Goal: Communication & Community: Answer question/provide support

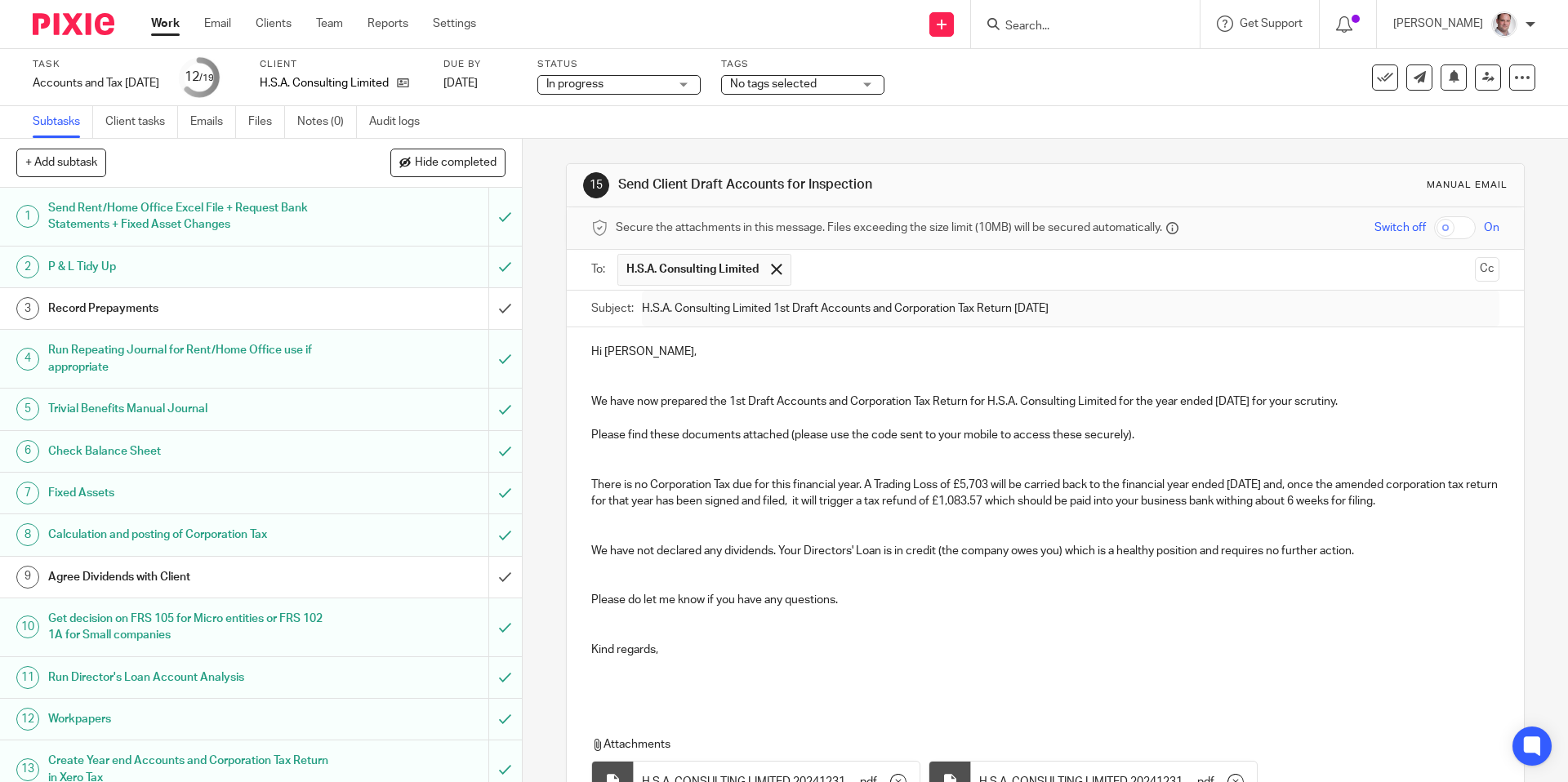
scroll to position [261, 0]
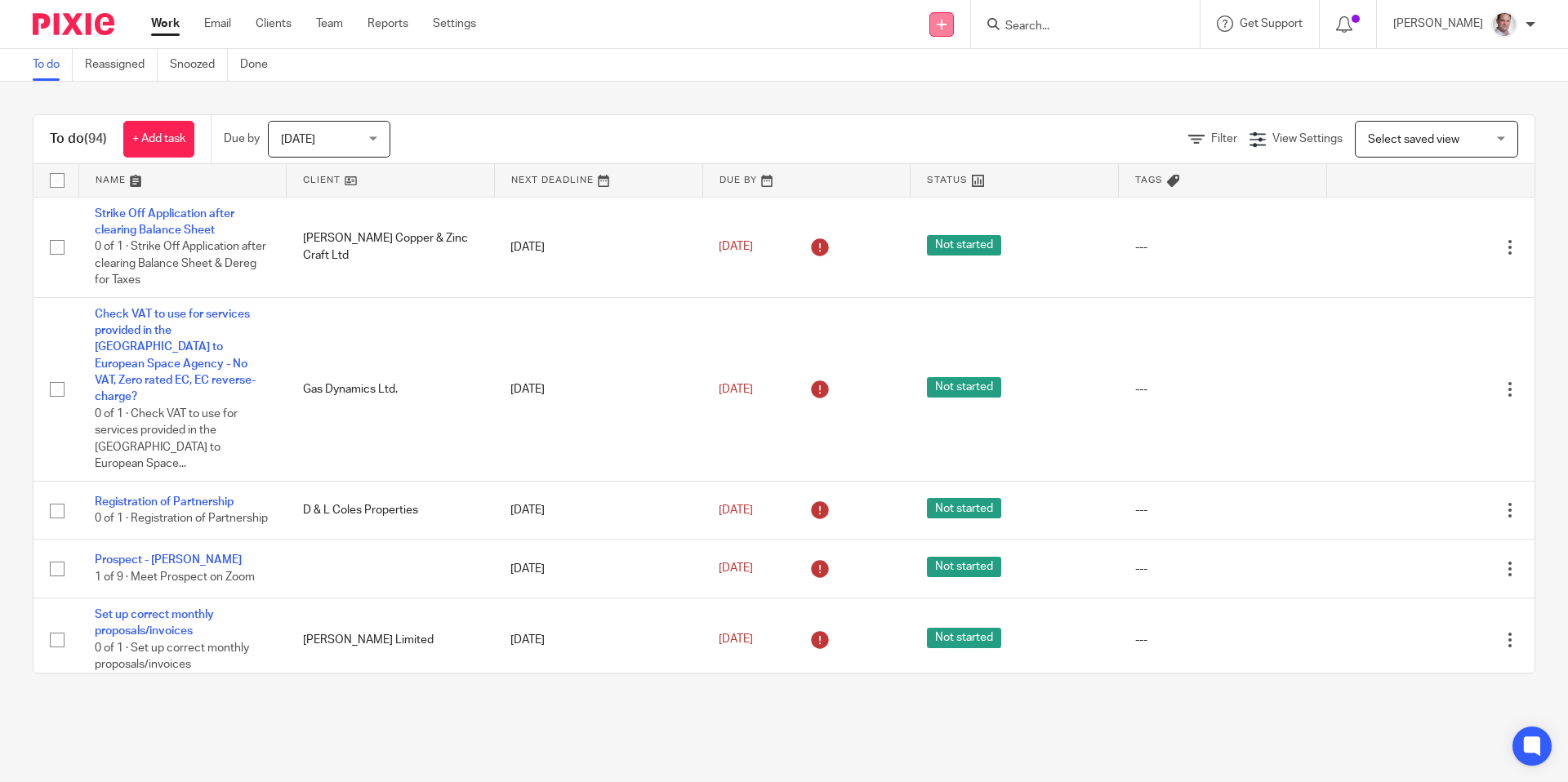
click at [947, 25] on icon at bounding box center [941, 25] width 10 height 10
click at [955, 70] on link "Send new email" at bounding box center [965, 77] width 100 height 24
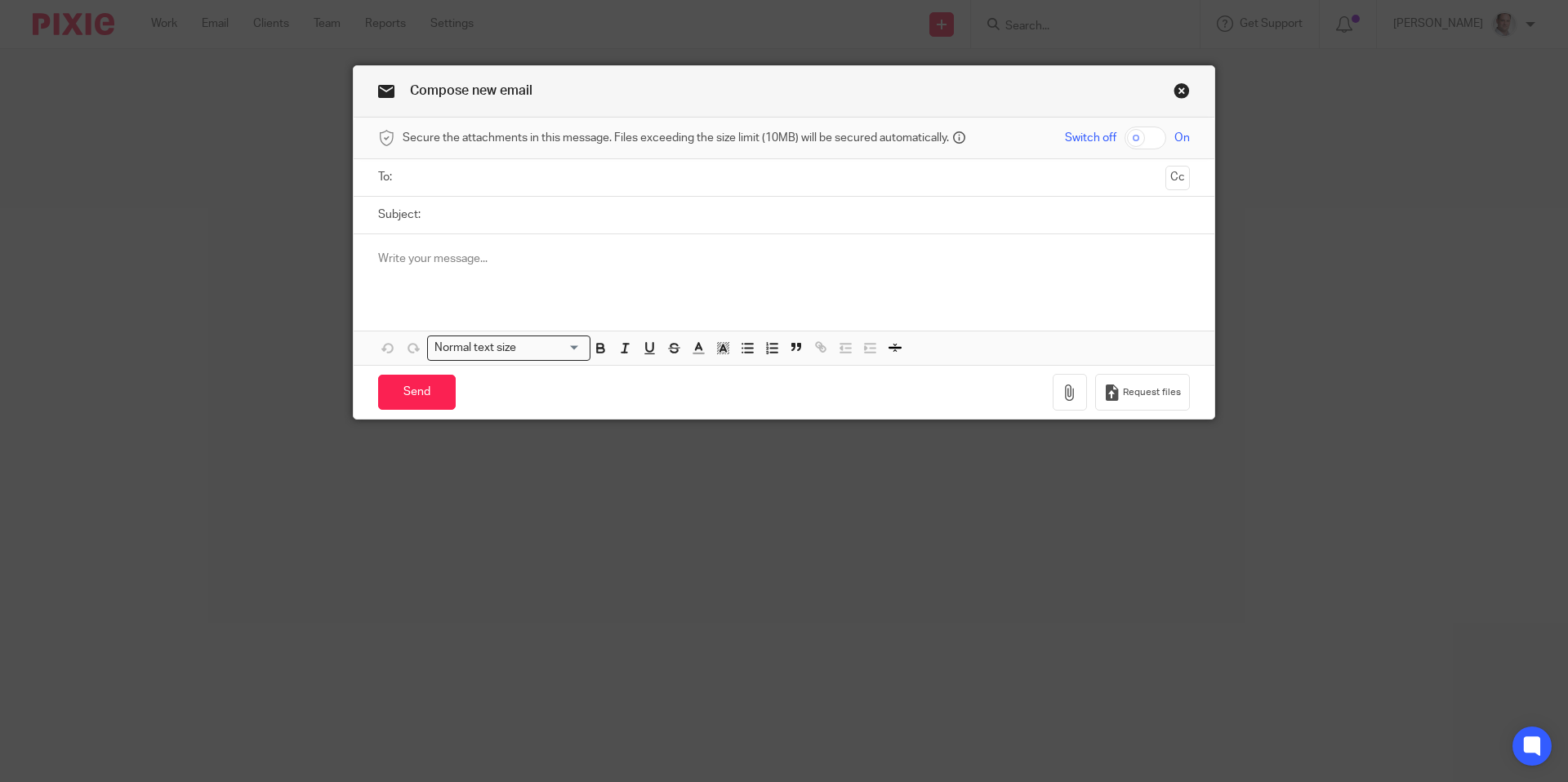
click at [505, 263] on p at bounding box center [784, 259] width 812 height 16
click at [1181, 88] on link "Close this dialog window" at bounding box center [1182, 94] width 16 height 22
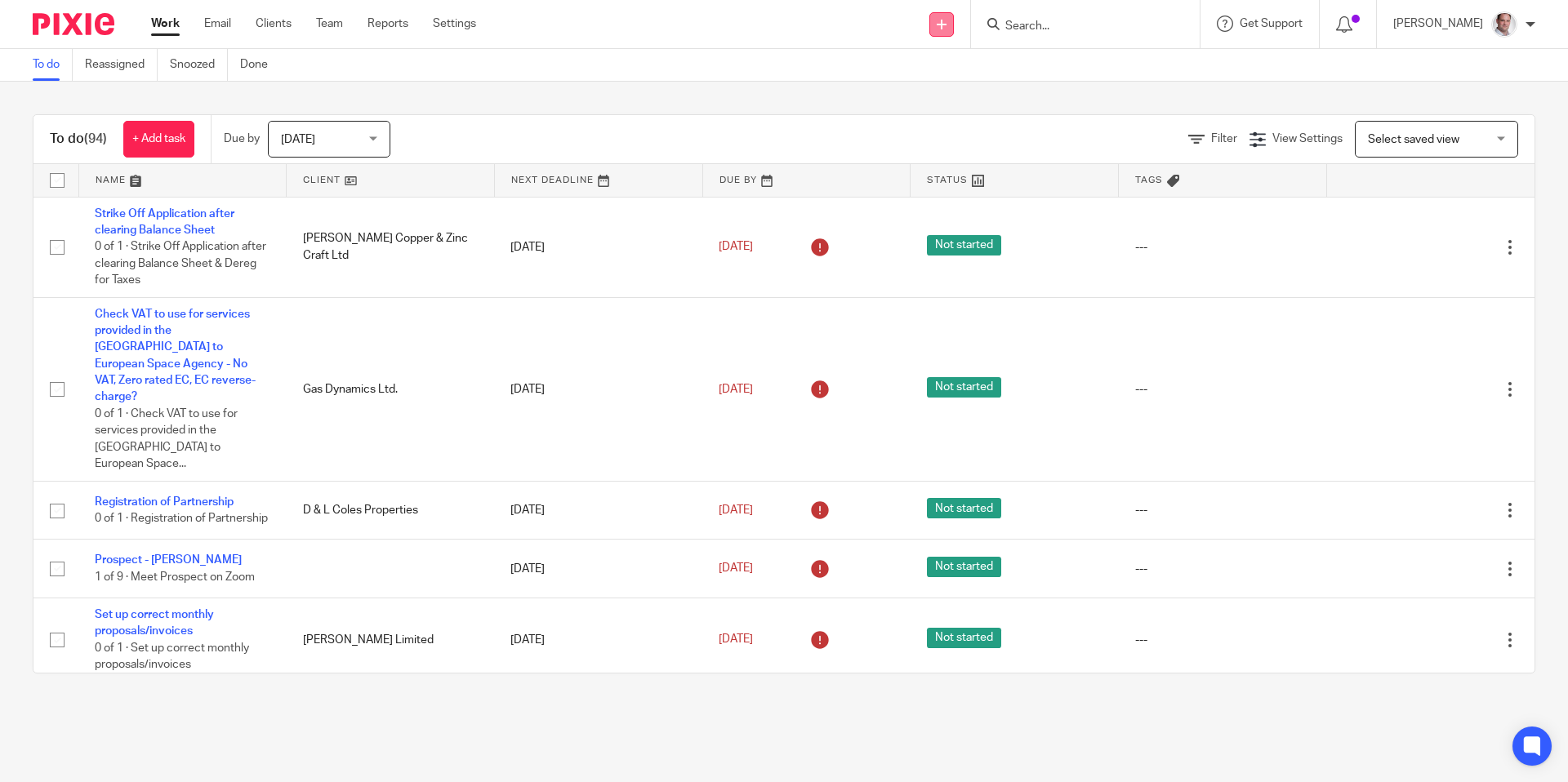
click at [947, 24] on icon at bounding box center [941, 25] width 10 height 10
click at [973, 95] on link "Create task" at bounding box center [965, 100] width 100 height 24
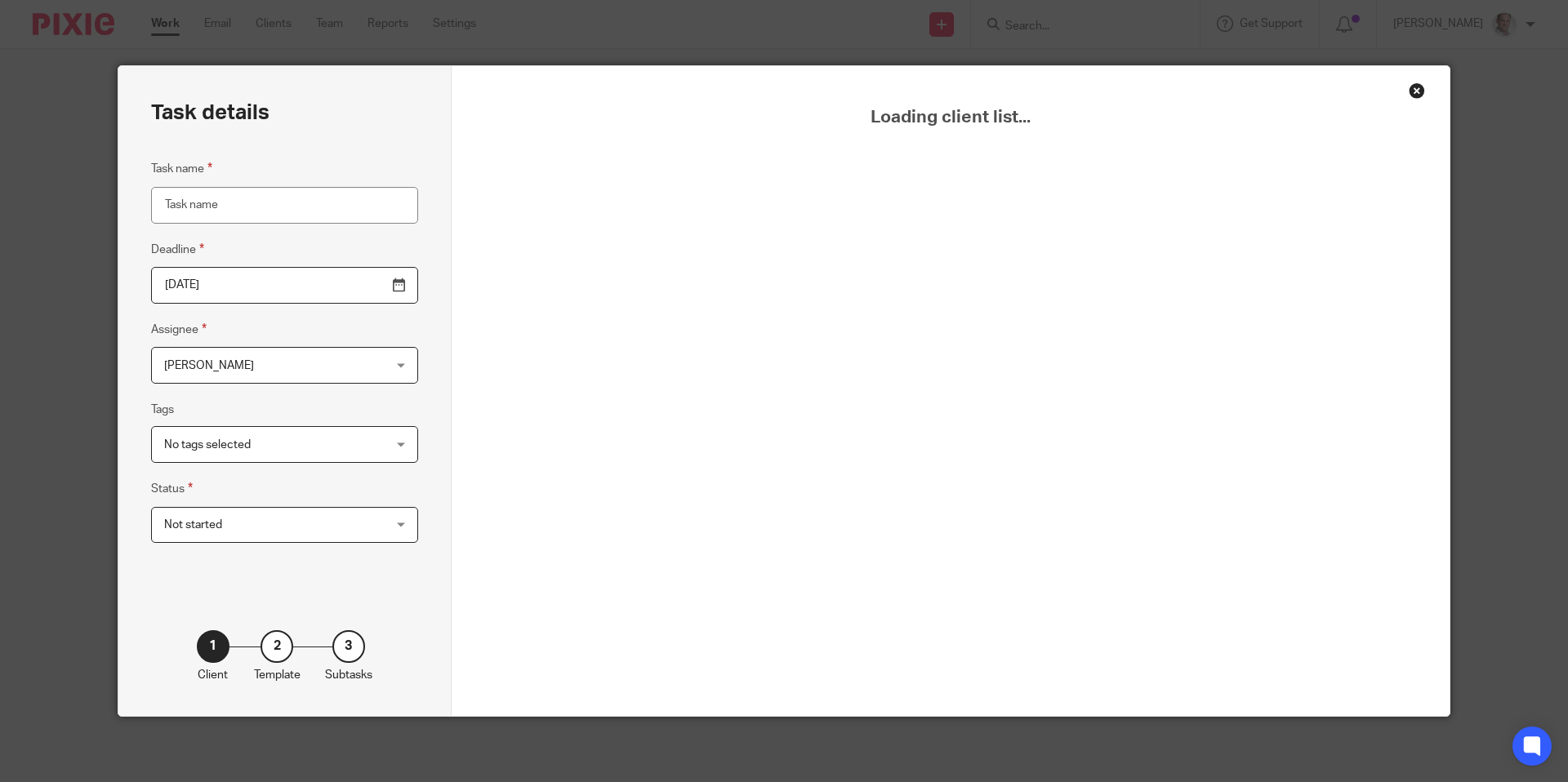
click at [252, 200] on input "Task name" at bounding box center [284, 205] width 267 height 37
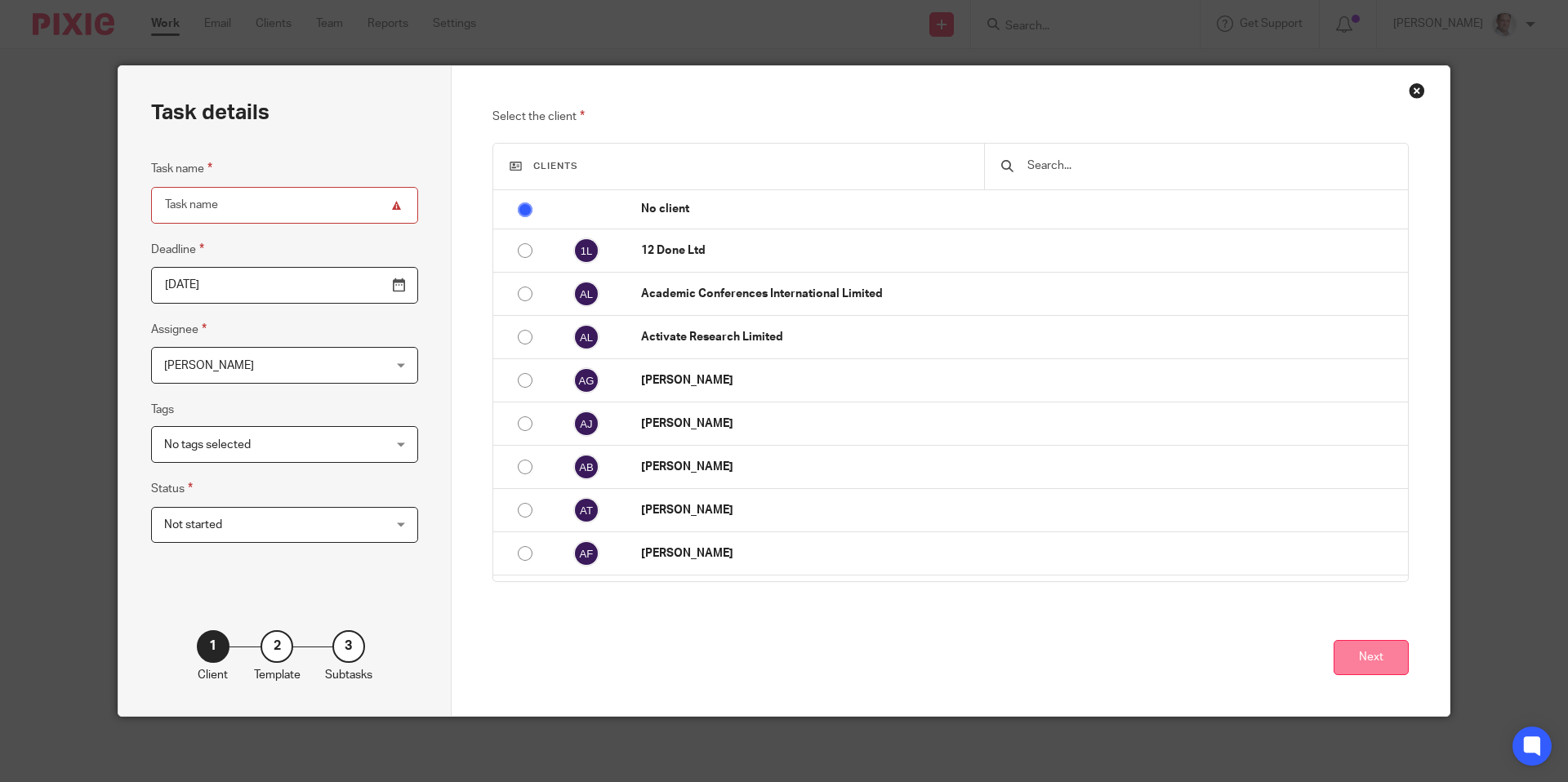
click at [1339, 657] on button "Next" at bounding box center [1371, 657] width 75 height 35
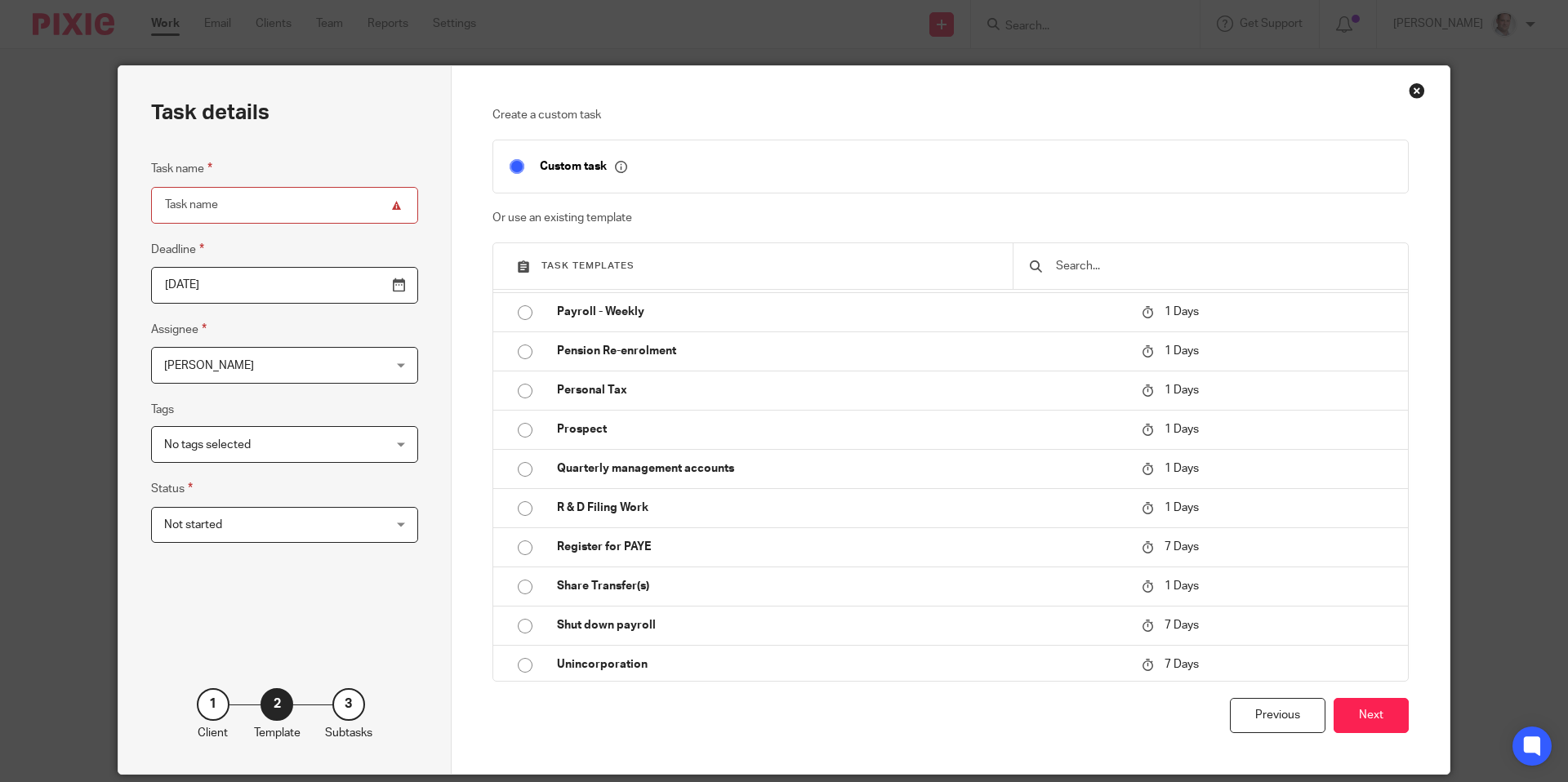
scroll to position [1605, 0]
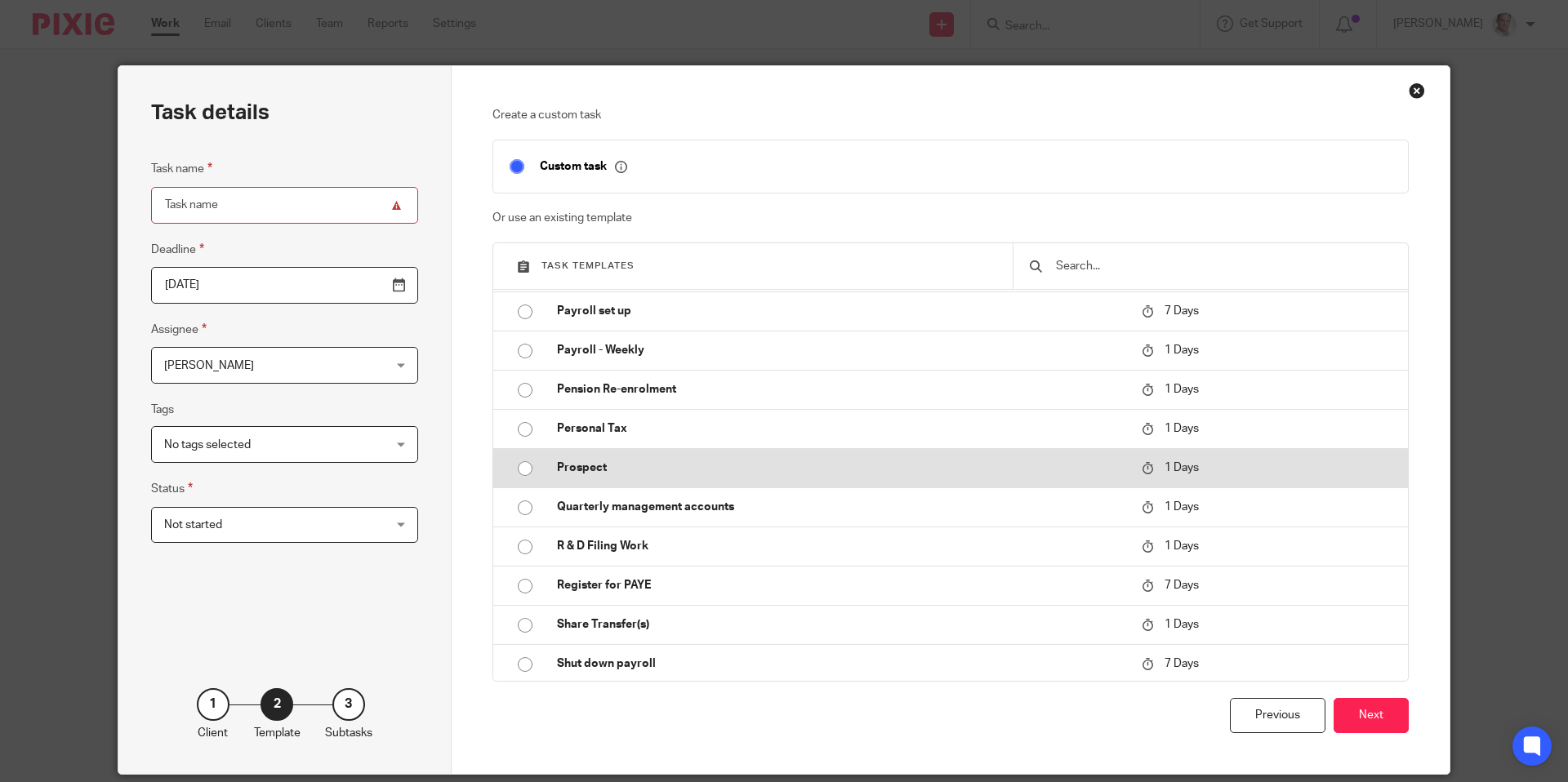
click at [835, 465] on p "Prospect" at bounding box center [841, 467] width 569 height 16
type input "2025-09-18"
type input "Prospect"
checkbox input "false"
radio input "true"
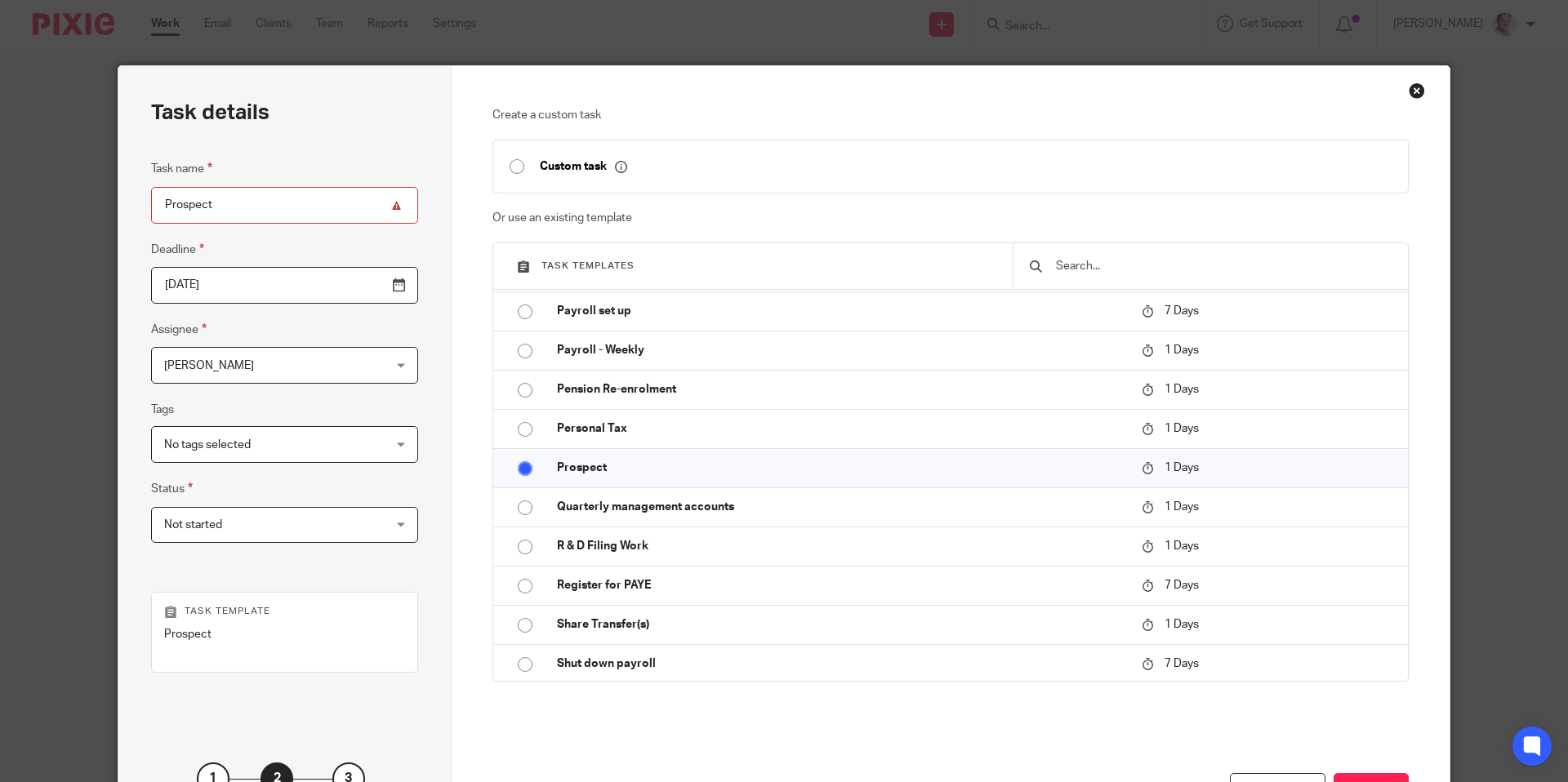
click at [257, 208] on input "Prospect" at bounding box center [284, 205] width 267 height 37
drag, startPoint x: 299, startPoint y: 205, endPoint x: 226, endPoint y: 209, distance: 73.1
click at [226, 209] on input "Prospect - Matthew" at bounding box center [284, 205] width 267 height 37
type input "Prospect - [PERSON_NAME] ([PERSON_NAME])"
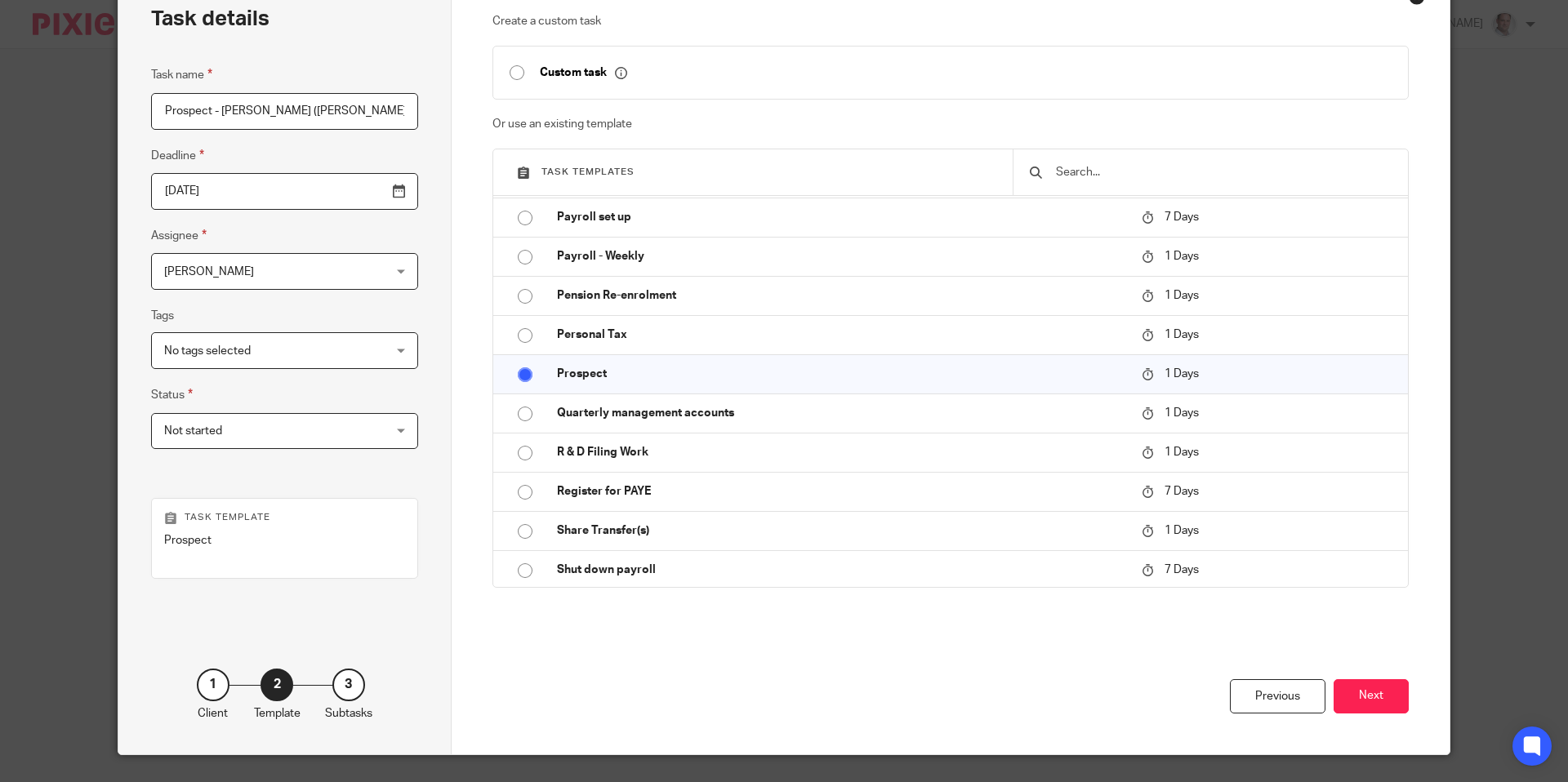
scroll to position [117, 0]
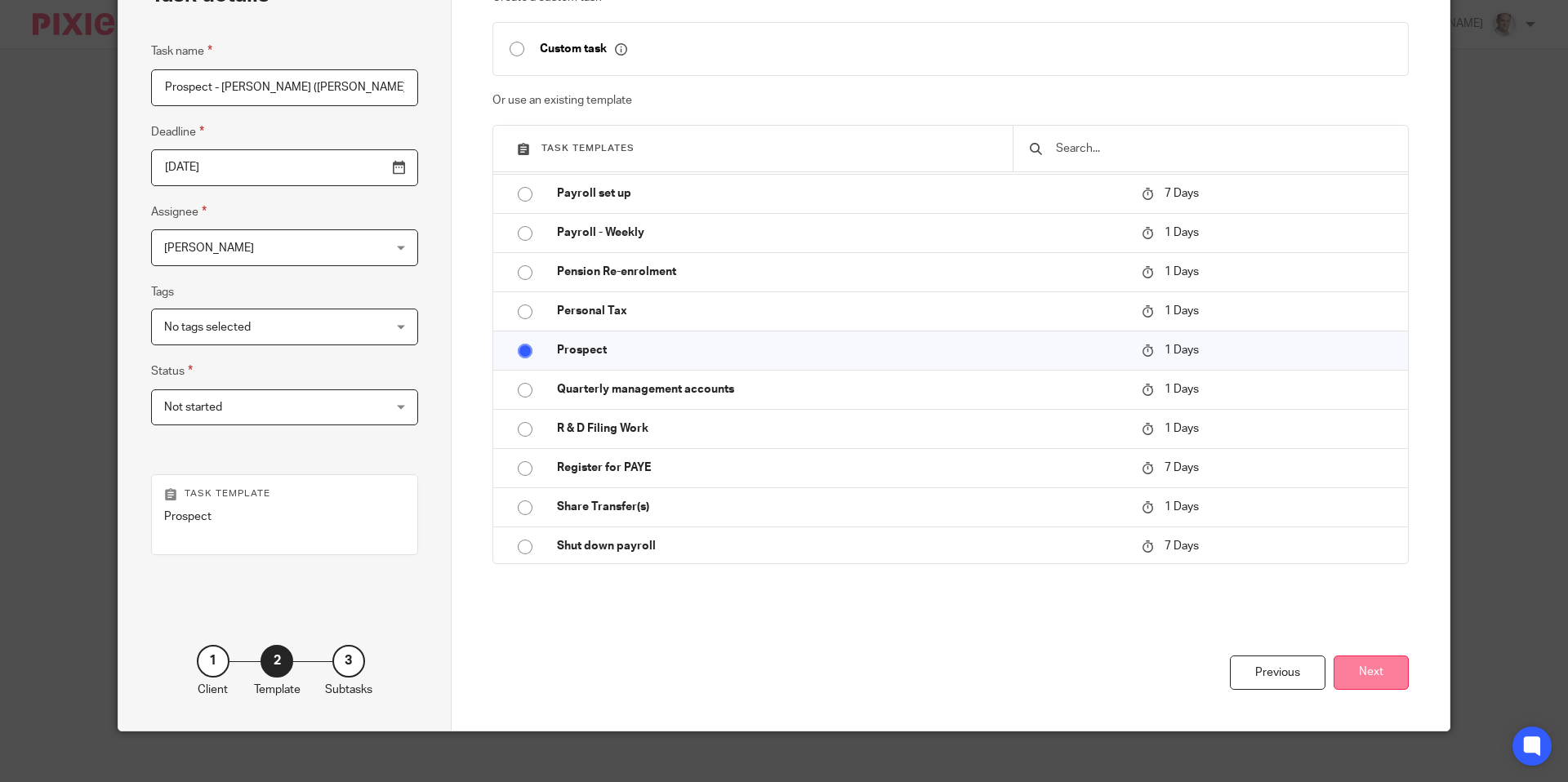
click at [1365, 665] on button "Next" at bounding box center [1371, 672] width 75 height 35
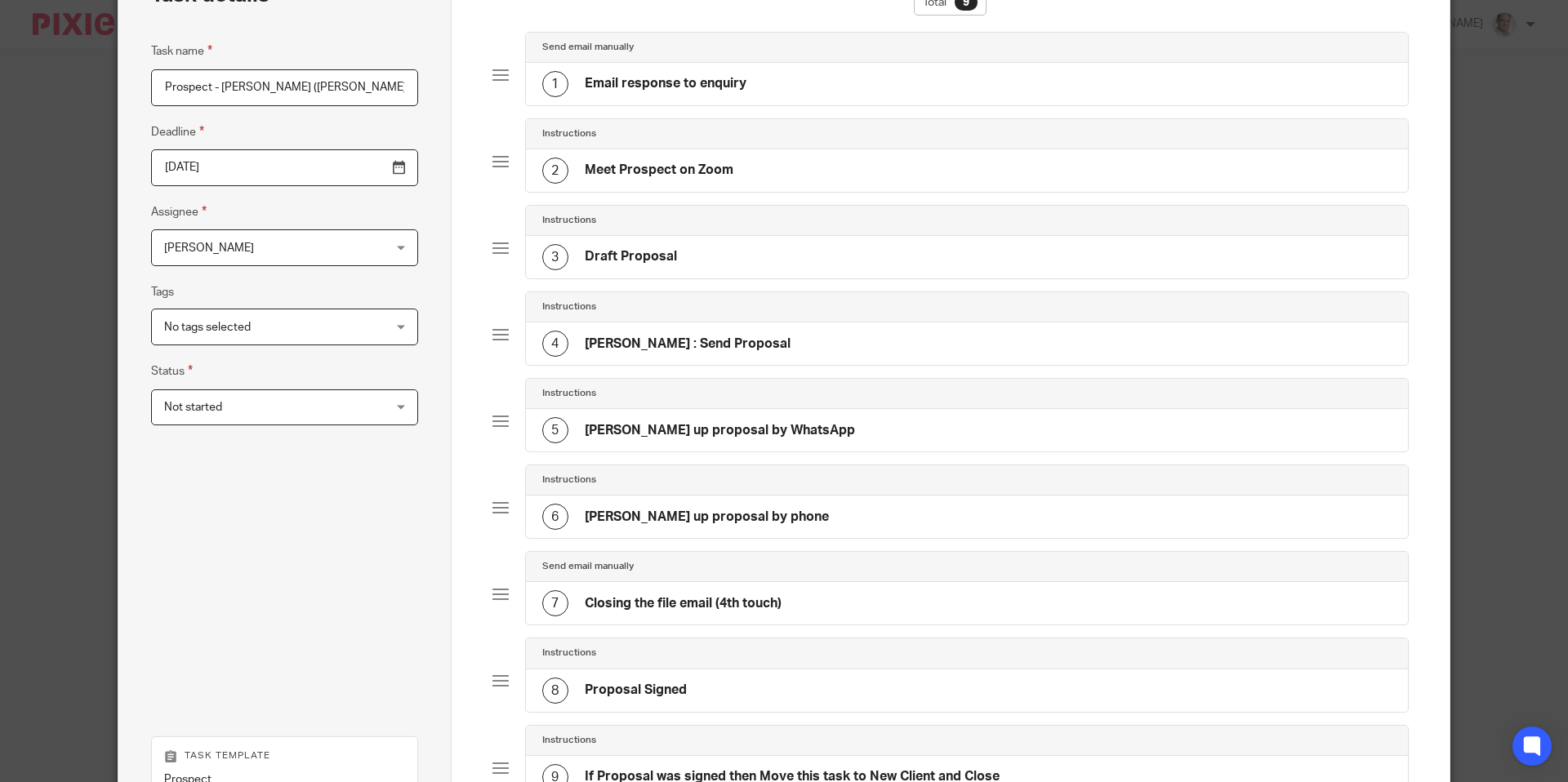
scroll to position [394, 0]
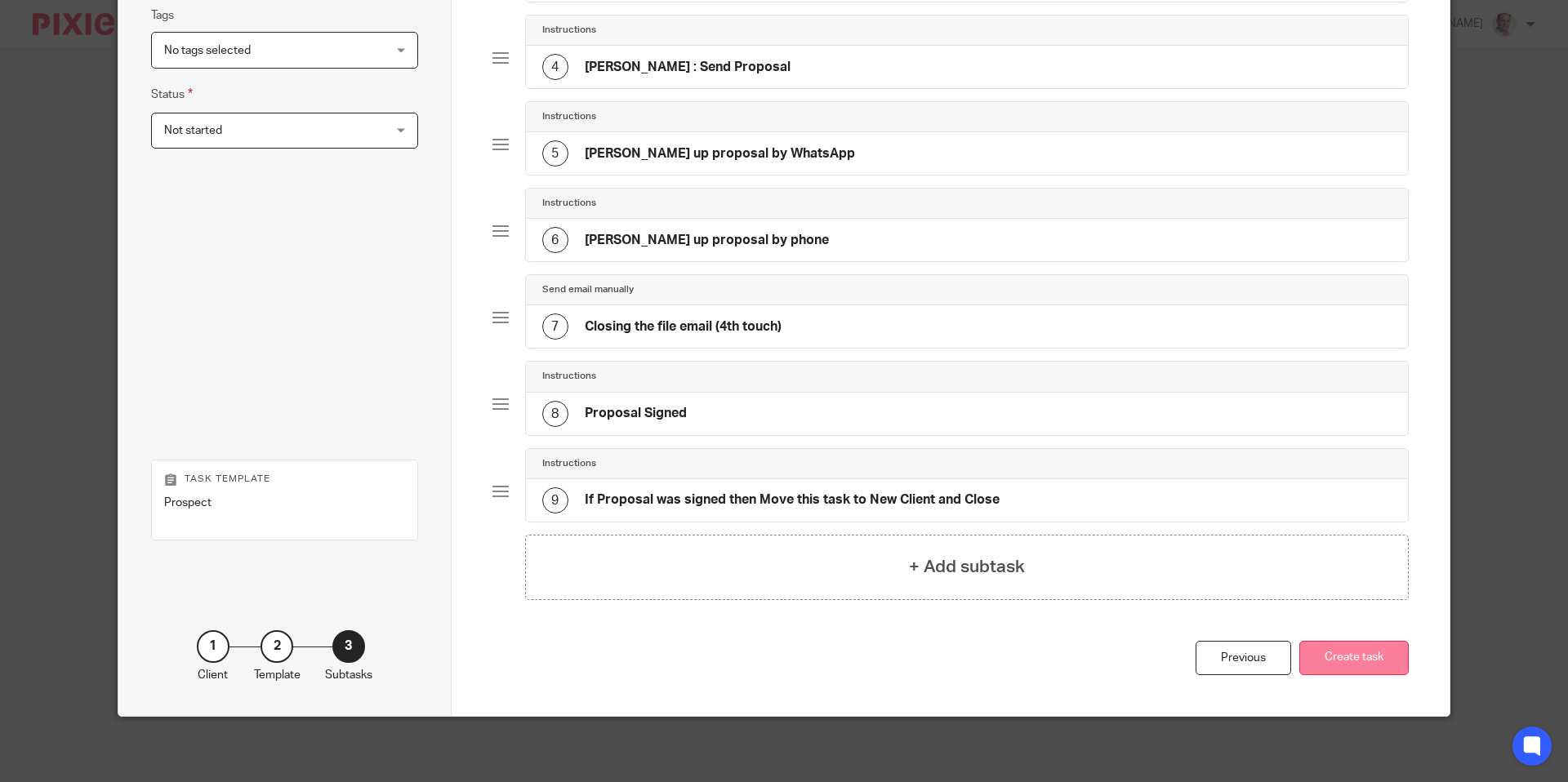
click at [1337, 663] on button "Create task" at bounding box center [1353, 658] width 110 height 35
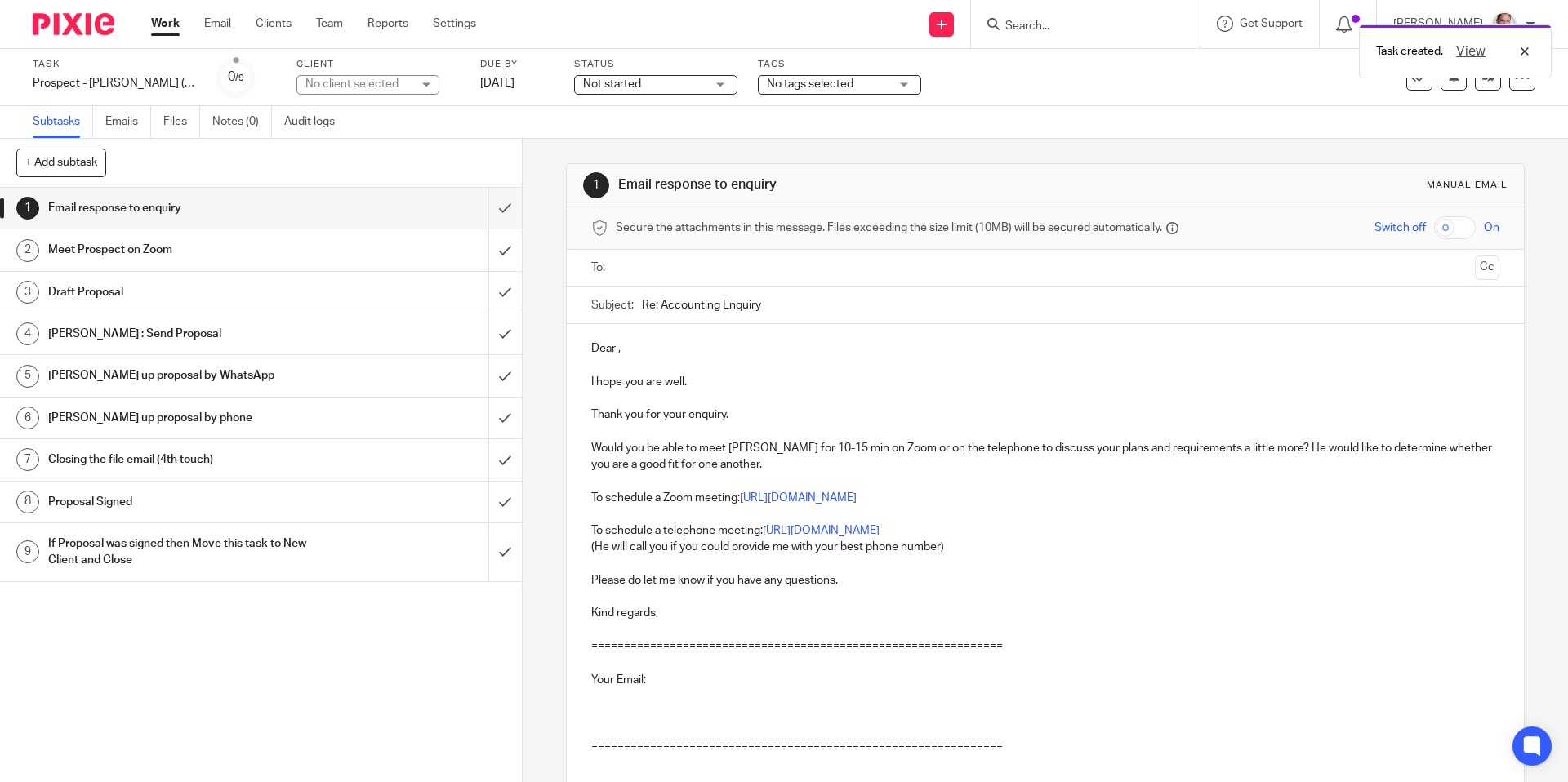
click at [642, 271] on input "text" at bounding box center [1044, 268] width 846 height 19
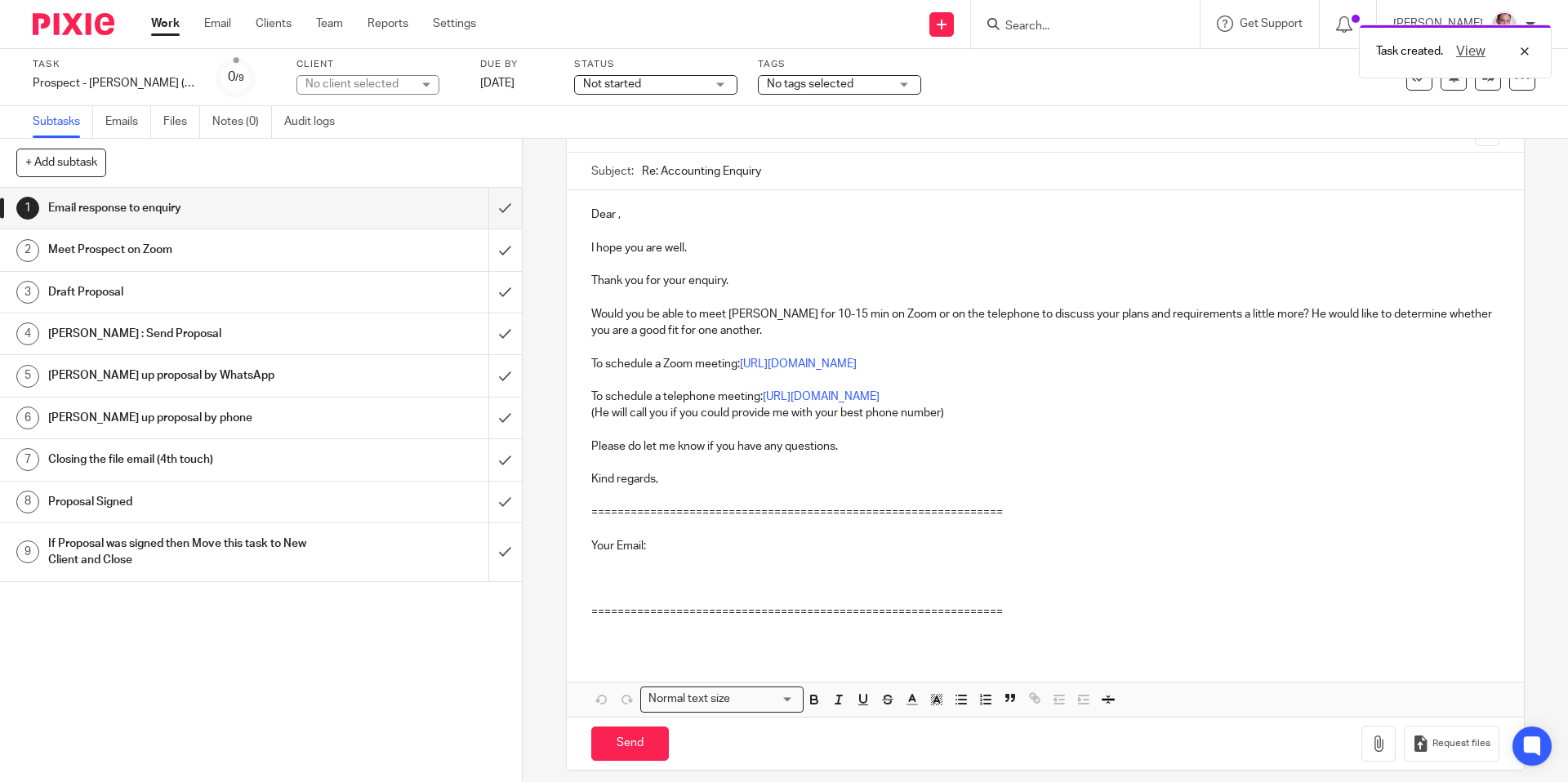
scroll to position [144, 0]
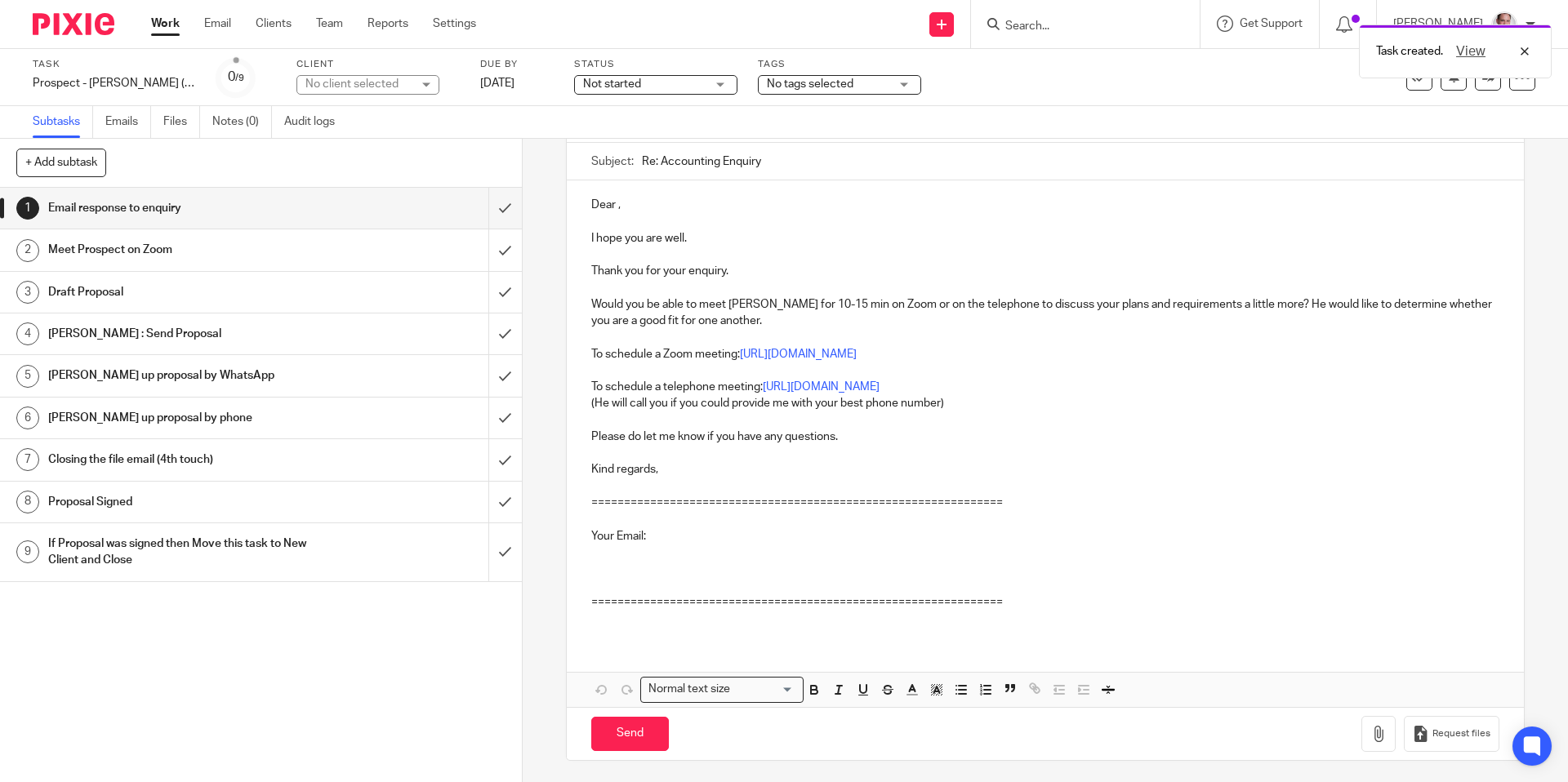
click at [633, 571] on p at bounding box center [1045, 569] width 907 height 50
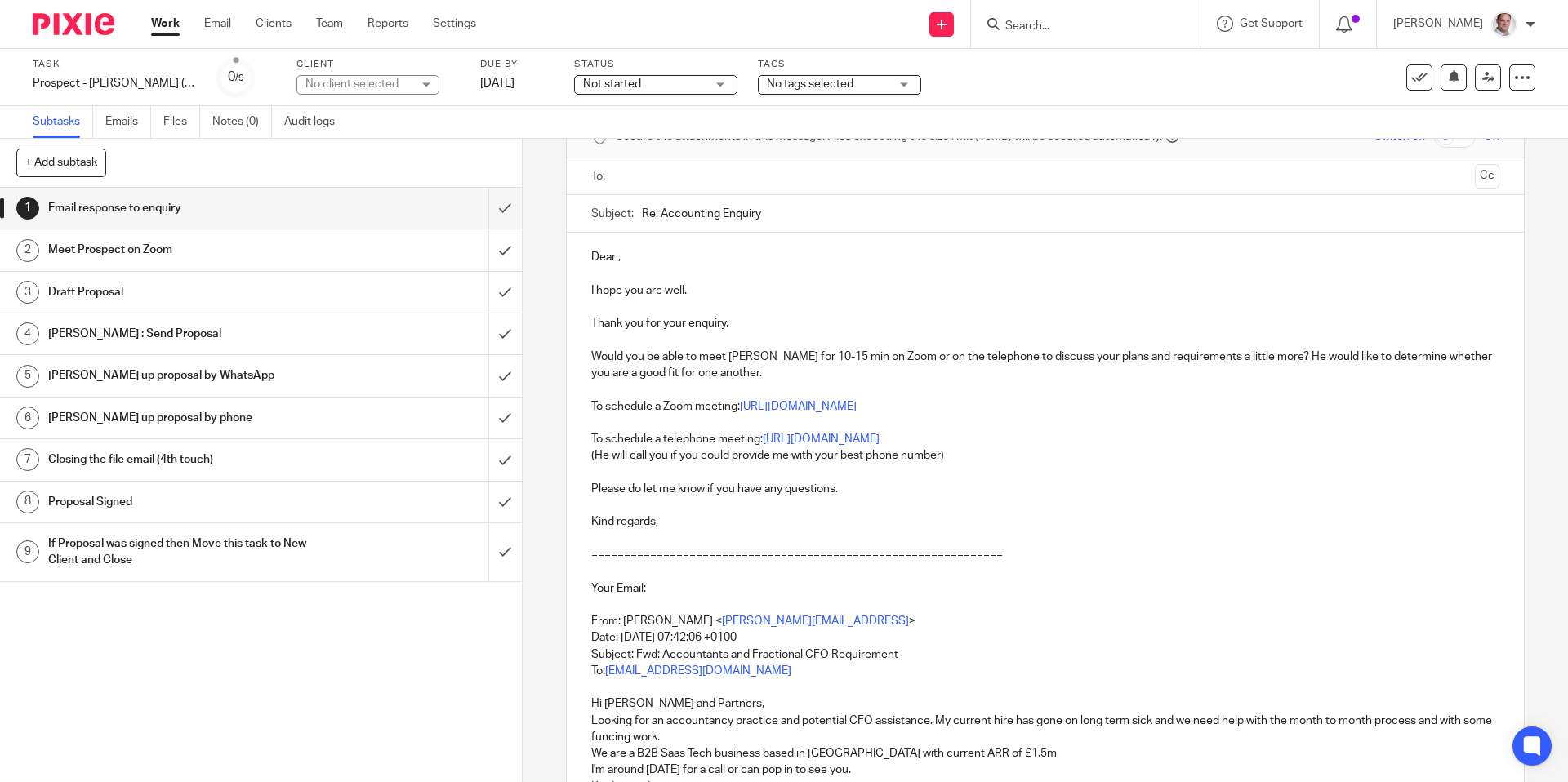
scroll to position [0, 0]
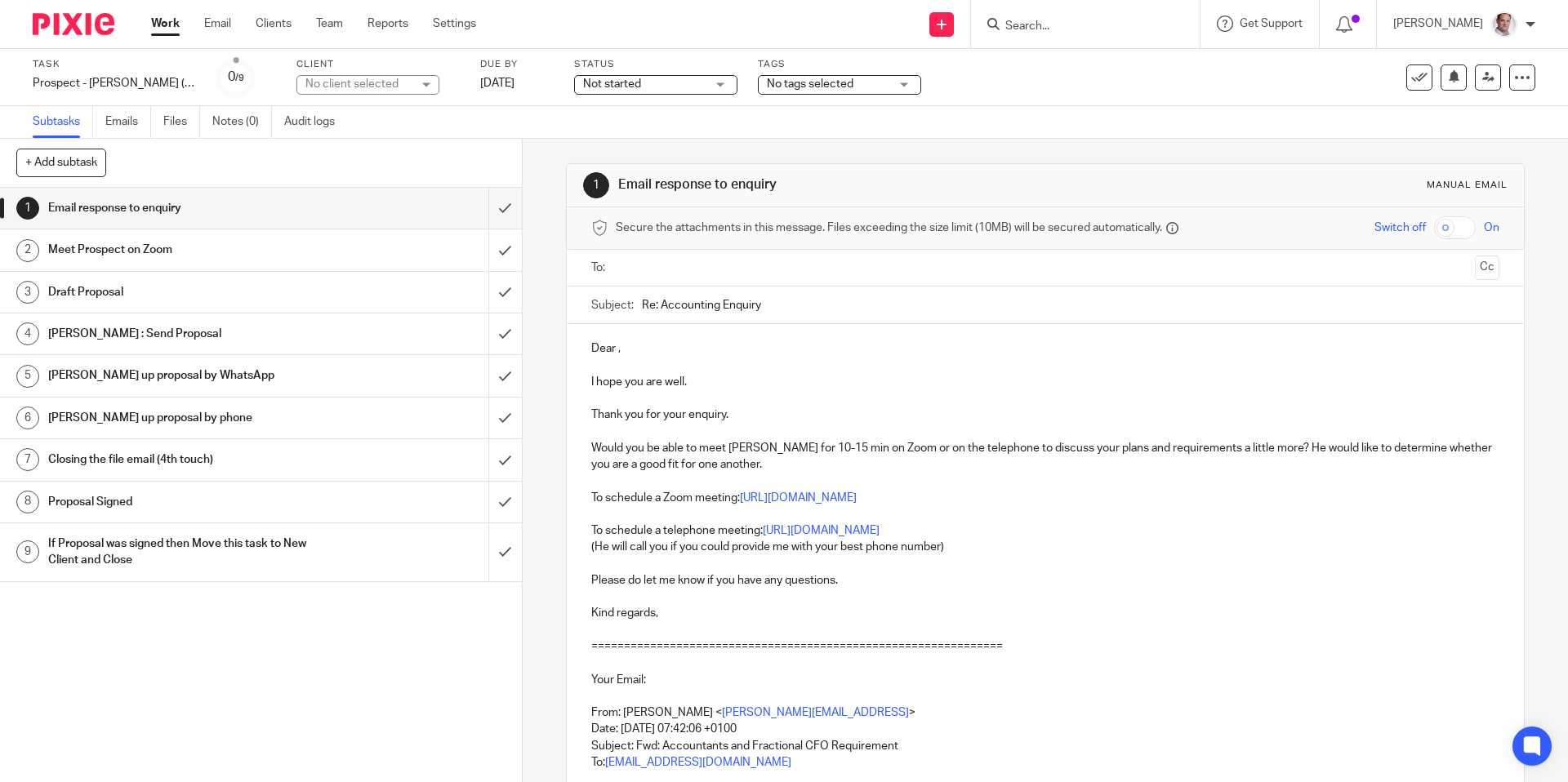
click at [657, 265] on input "text" at bounding box center [1044, 268] width 846 height 19
click at [678, 268] on input "text" at bounding box center [1044, 268] width 846 height 19
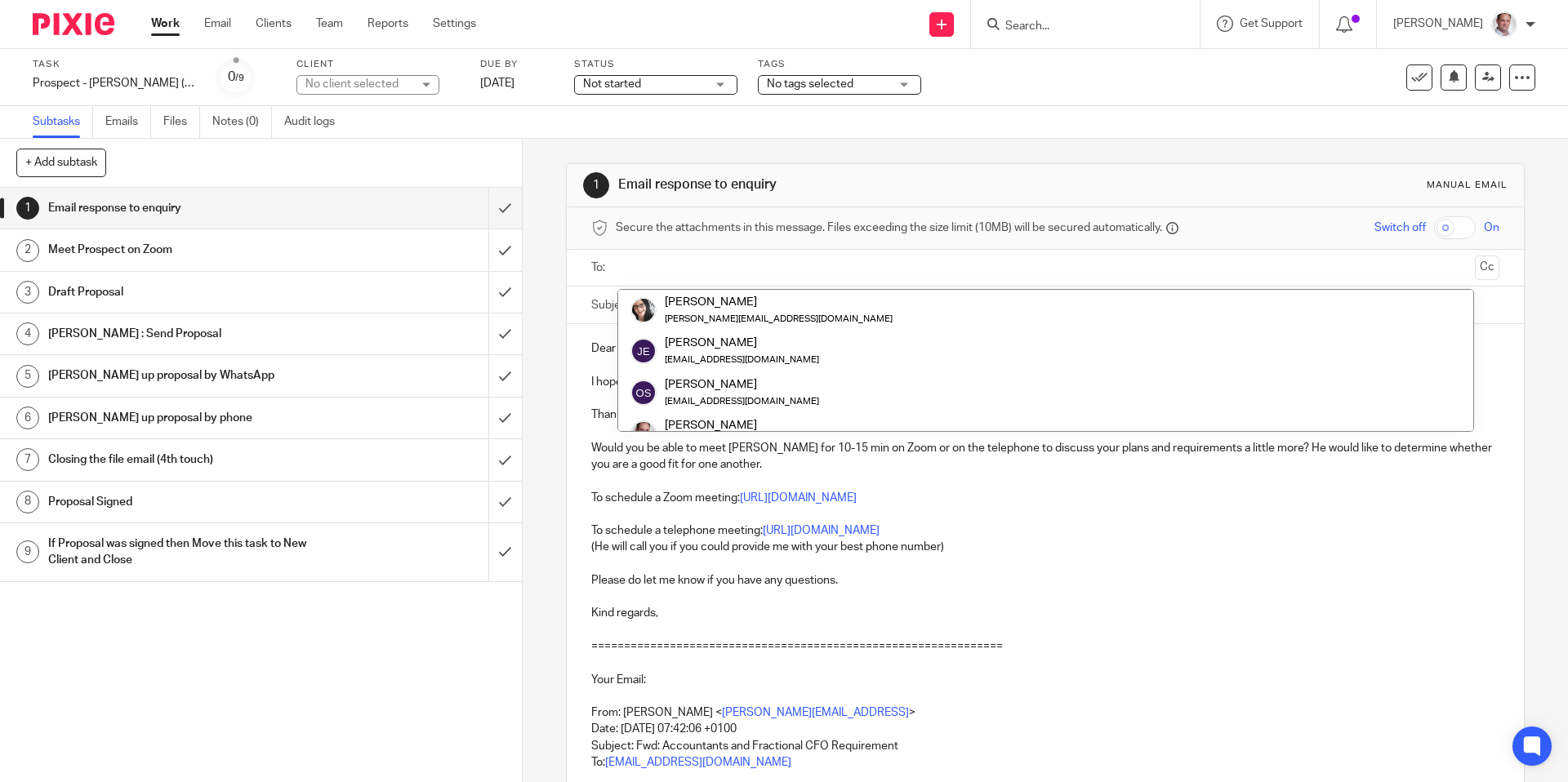
paste input "[PERSON_NAME][EMAIL_ADDRESS]"
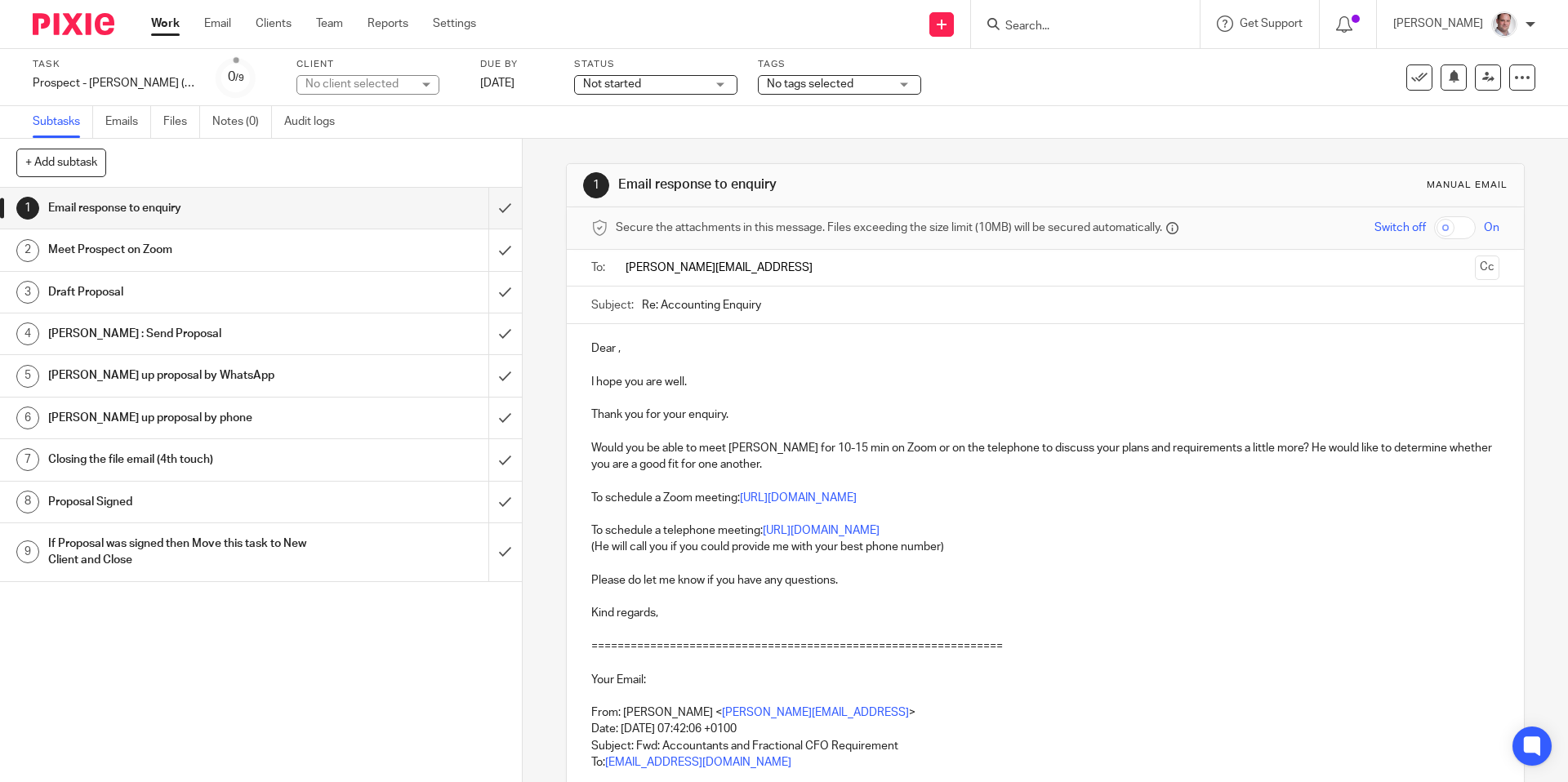
type input "[PERSON_NAME][EMAIL_ADDRESS]"
click at [781, 379] on p "I hope you are well." at bounding box center [1045, 385] width 907 height 16
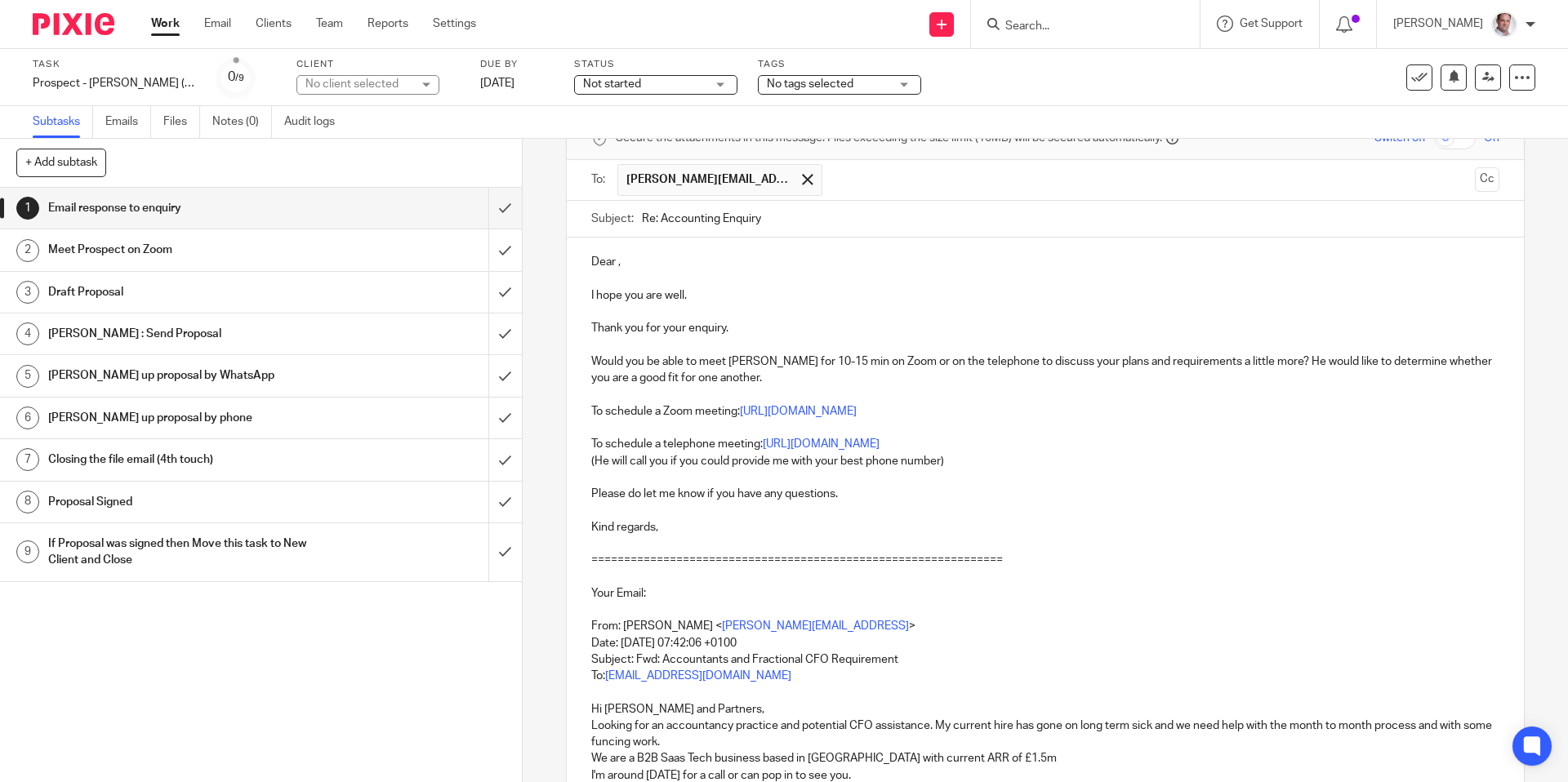
scroll to position [94, 0]
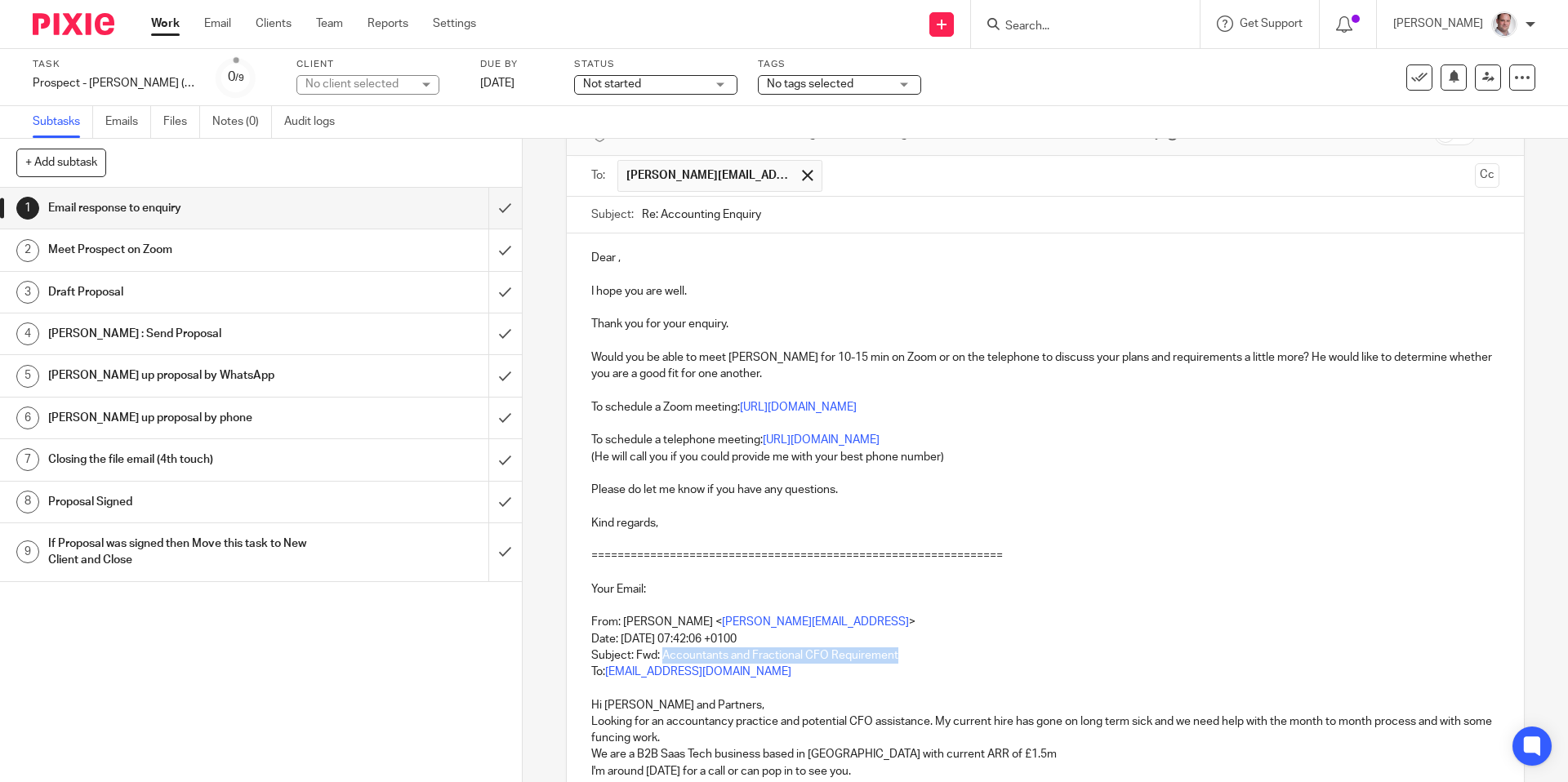
drag, startPoint x: 908, startPoint y: 659, endPoint x: 665, endPoint y: 654, distance: 243.1
click at [665, 654] on p "From: [PERSON_NAME] < [PERSON_NAME][EMAIL_ADDRESS] > Date: [DATE] 07:42:06 +010…" at bounding box center [1045, 638] width 907 height 83
copy p "Accountants and Fractional CFO Requirement"
drag, startPoint x: 655, startPoint y: 655, endPoint x: 637, endPoint y: 659, distance: 18.4
click at [637, 659] on p "From: [PERSON_NAME] < [PERSON_NAME][EMAIL_ADDRESS] > Date: [DATE] 07:42:06 +010…" at bounding box center [1045, 638] width 907 height 83
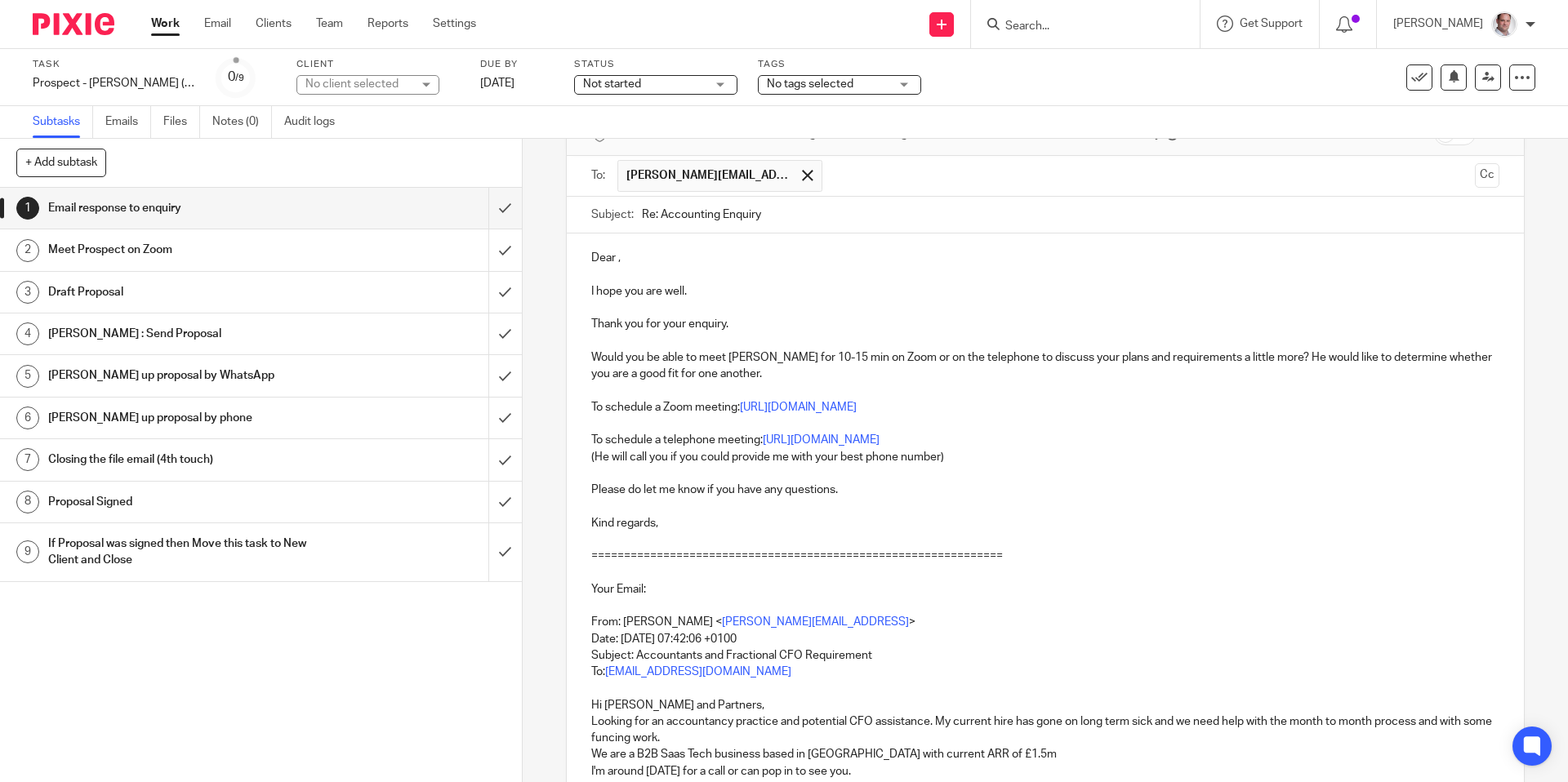
drag, startPoint x: 764, startPoint y: 212, endPoint x: 661, endPoint y: 210, distance: 103.0
click at [661, 210] on input "Re: Accounting Enquiry" at bounding box center [1070, 214] width 856 height 37
paste input "ants and Fractional CFO Requirement"
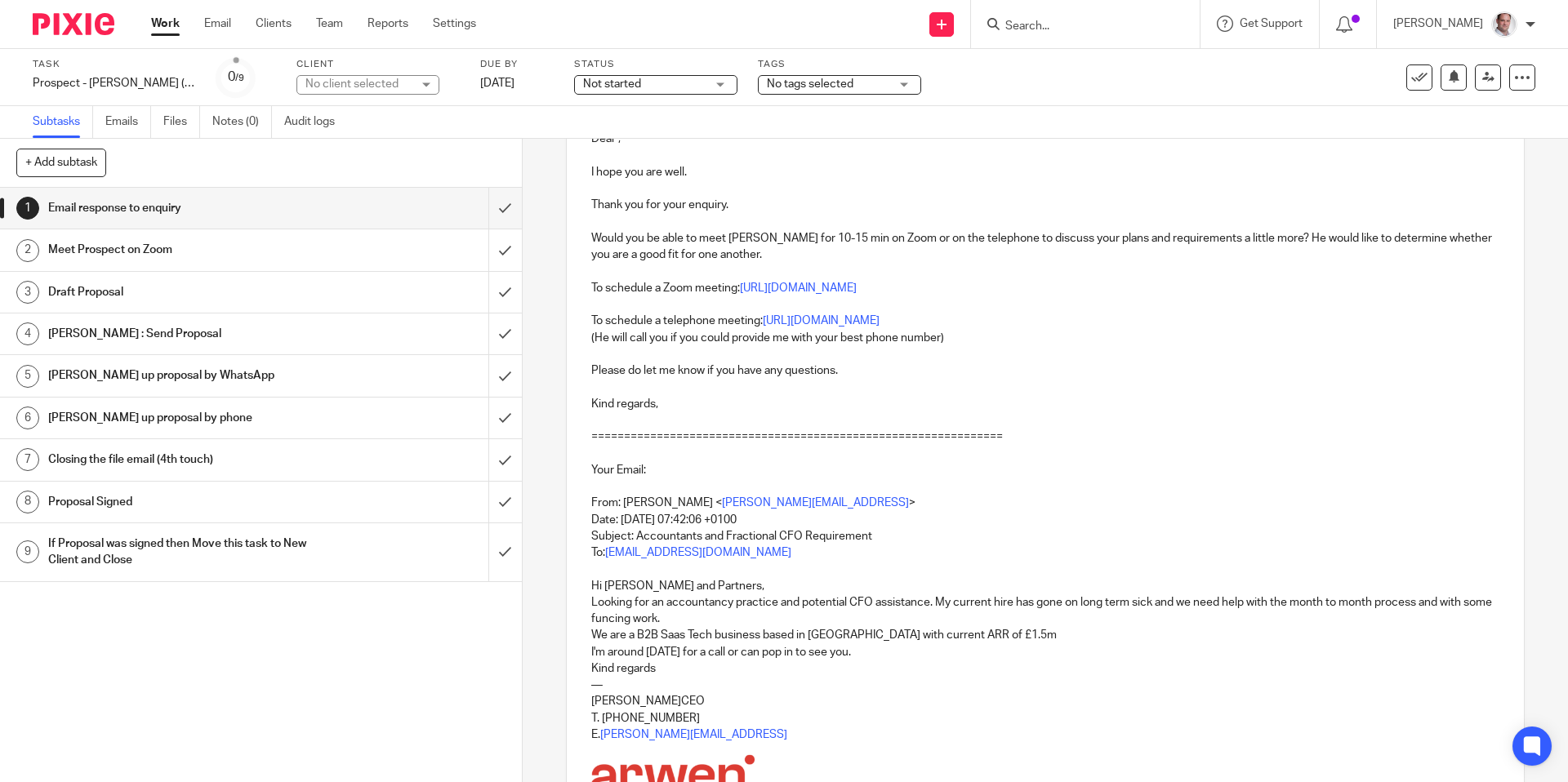
scroll to position [205, 0]
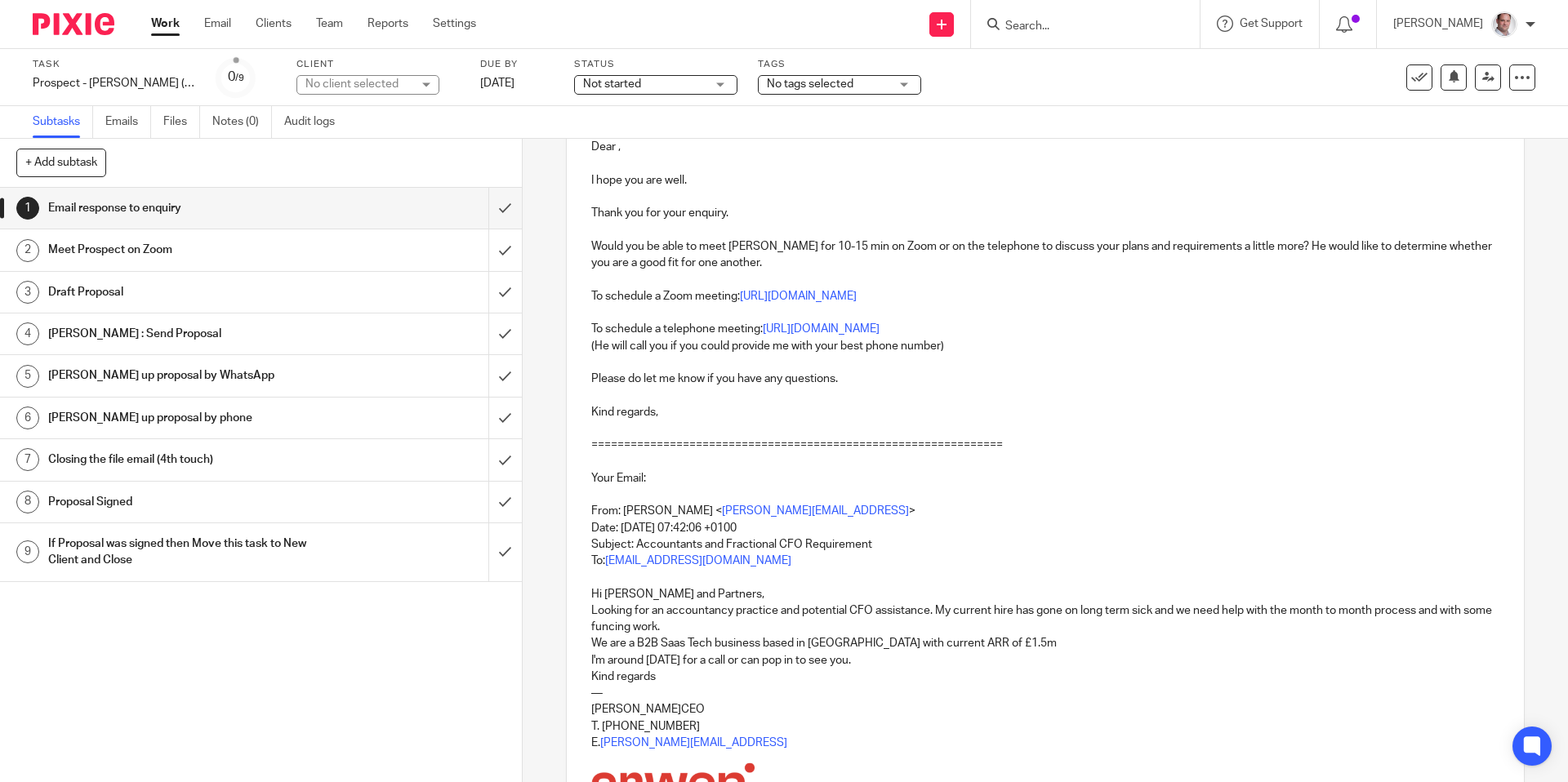
type input "Re: Accountants and Fractional CFO Requirement"
drag, startPoint x: 617, startPoint y: 149, endPoint x: 627, endPoint y: 188, distance: 40.3
click at [620, 150] on p "Dear ," at bounding box center [1045, 146] width 907 height 16
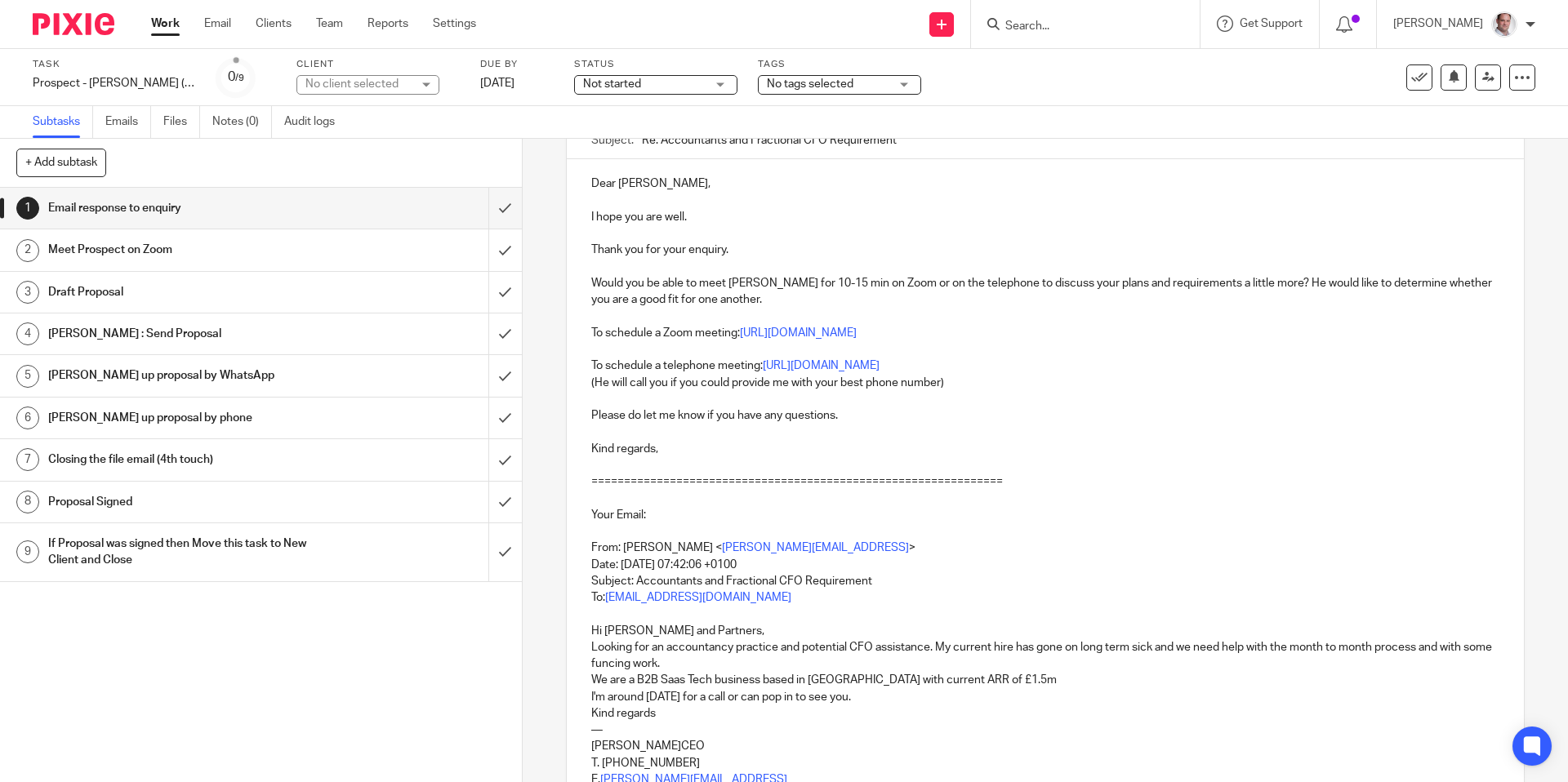
scroll to position [167, 0]
click at [731, 279] on p "Would you be able to meet [PERSON_NAME] for 10-15 min on Zoom or on the telepho…" at bounding box center [1045, 293] width 907 height 33
drag, startPoint x: 1325, startPoint y: 283, endPoint x: 1317, endPoint y: 285, distance: 8.2
click at [1317, 285] on p "Would you be able to meet me, [PERSON_NAME] for 10-15 min on Zoom or on the tel…" at bounding box center [1045, 293] width 907 height 33
drag, startPoint x: 607, startPoint y: 299, endPoint x: 597, endPoint y: 303, distance: 10.8
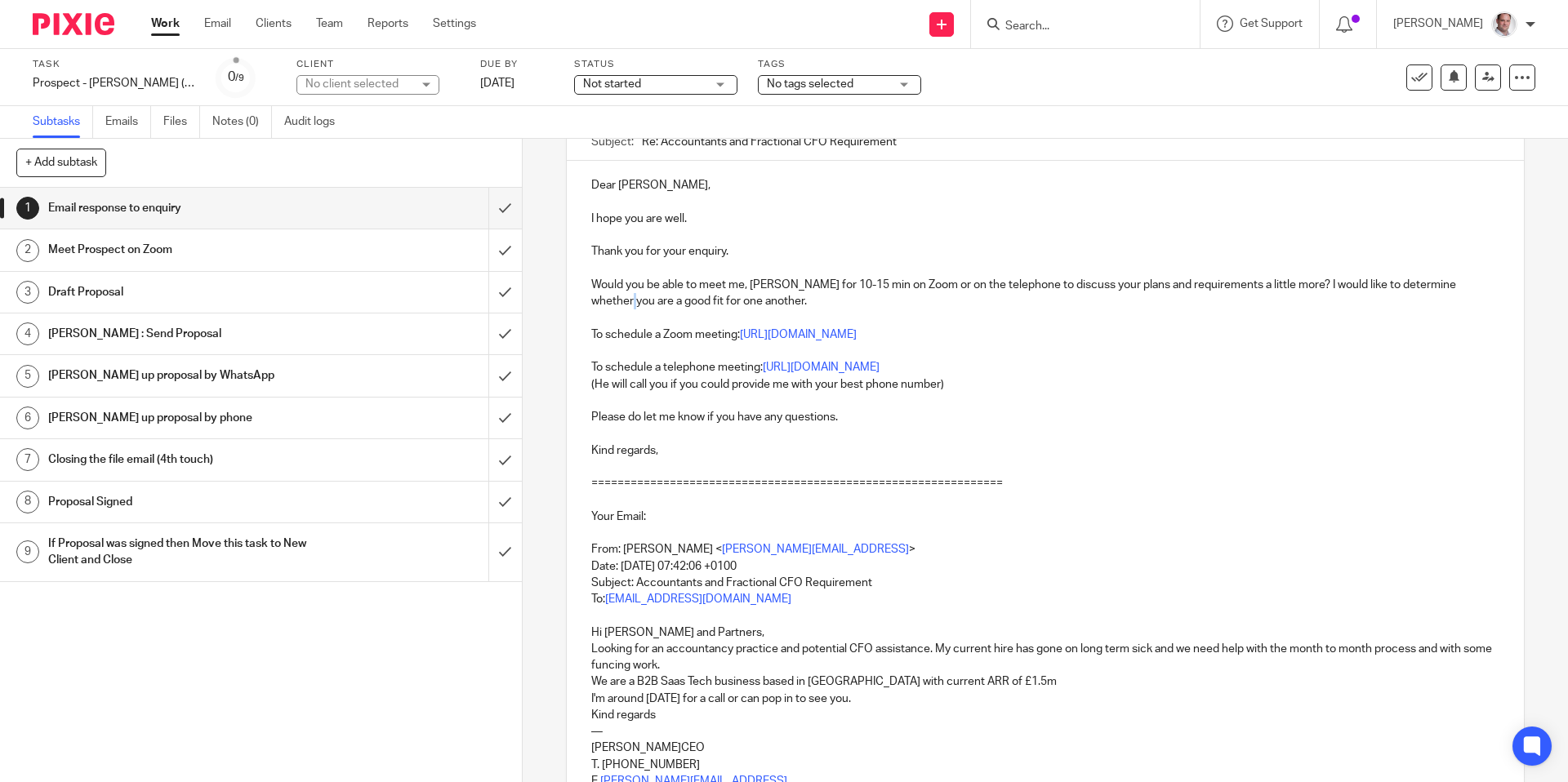
click at [597, 303] on p "Would you be able to meet me, [PERSON_NAME] for 10-15 min on Zoom or on the tel…" at bounding box center [1045, 293] width 907 height 33
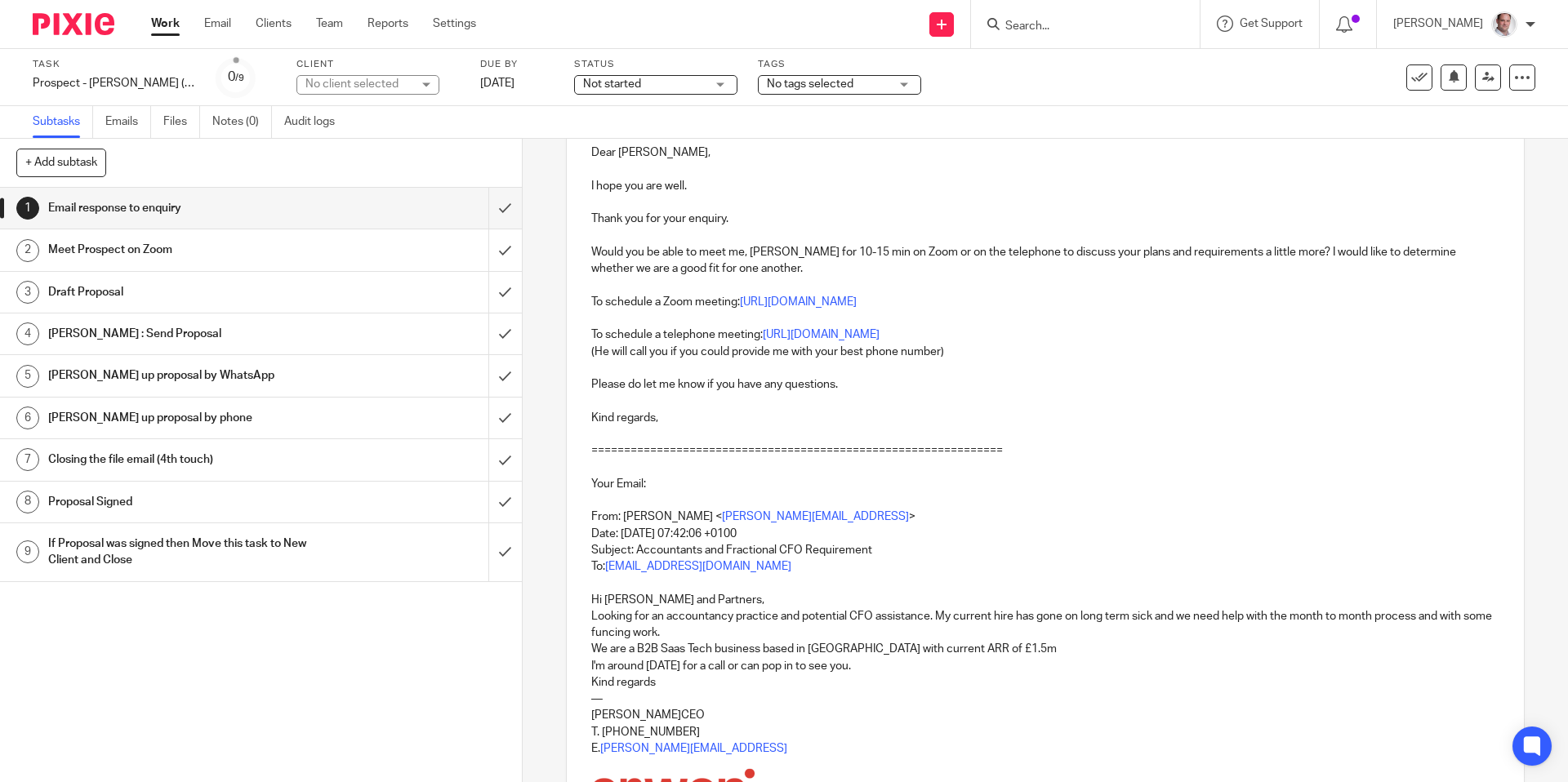
scroll to position [0, 0]
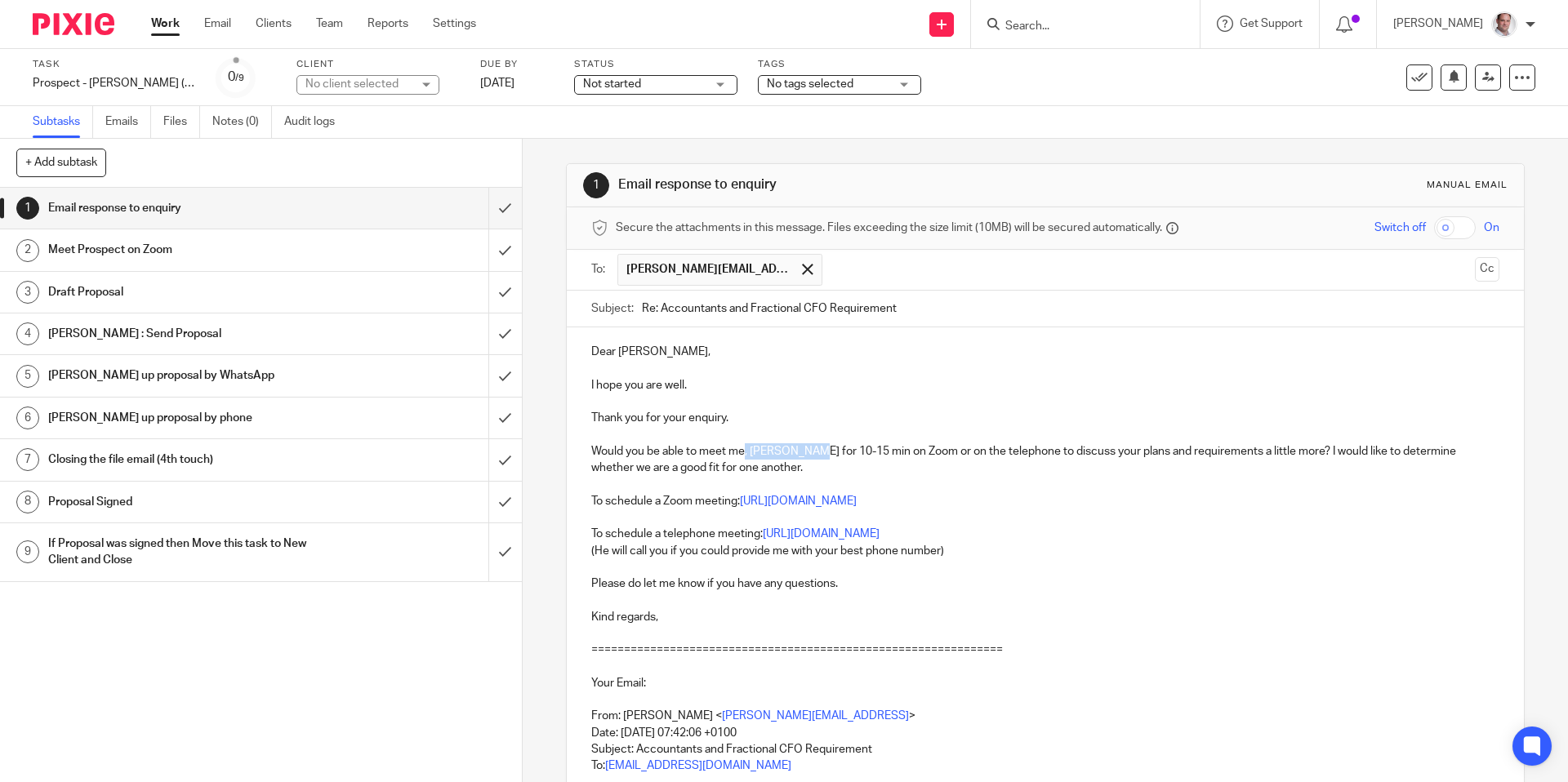
drag, startPoint x: 810, startPoint y: 451, endPoint x: 747, endPoint y: 453, distance: 63.0
click at [747, 453] on p "Would you be able to meet me, [PERSON_NAME] for 10-15 min on Zoom or on the tel…" at bounding box center [1045, 459] width 907 height 33
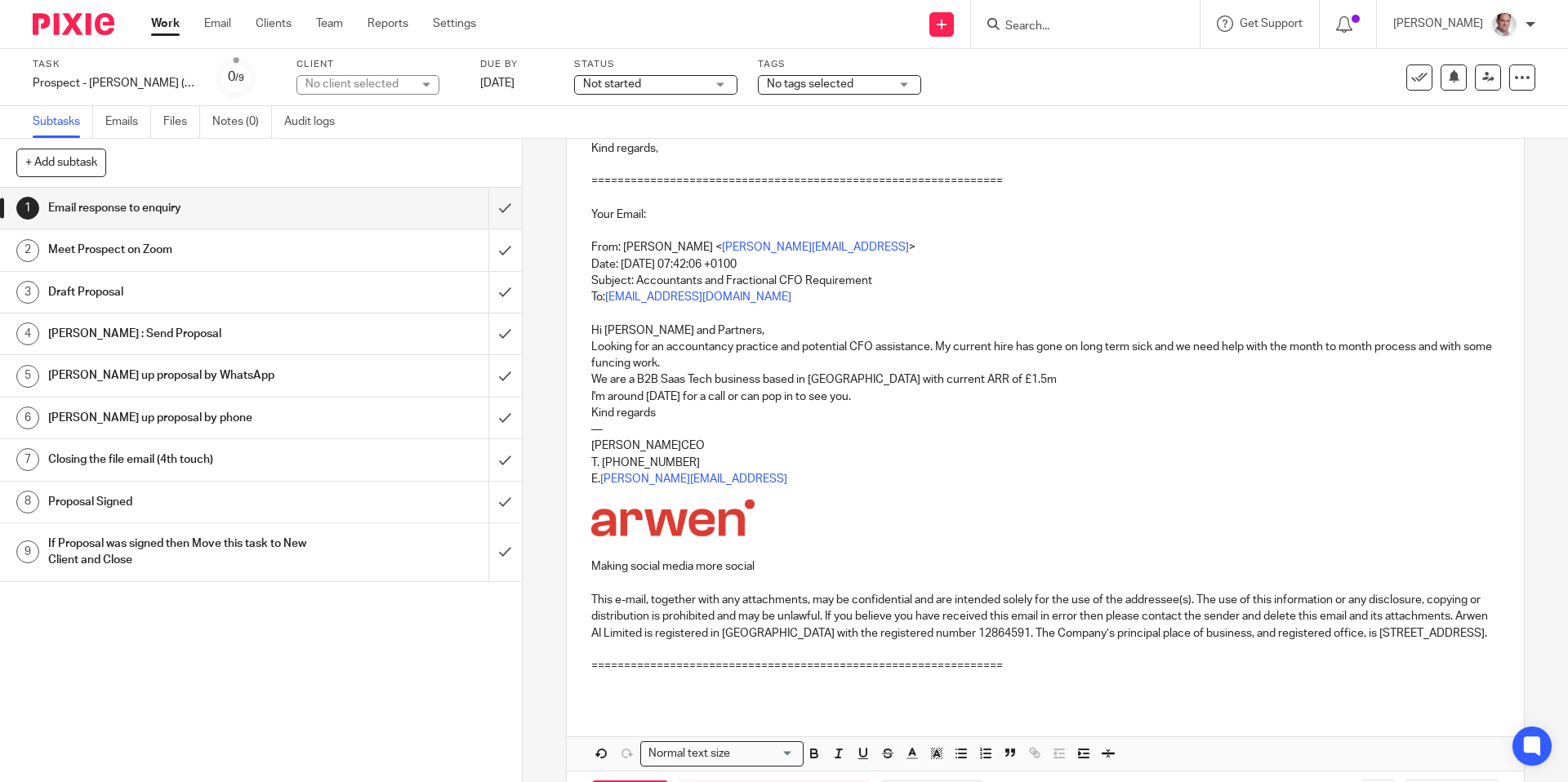
scroll to position [551, 0]
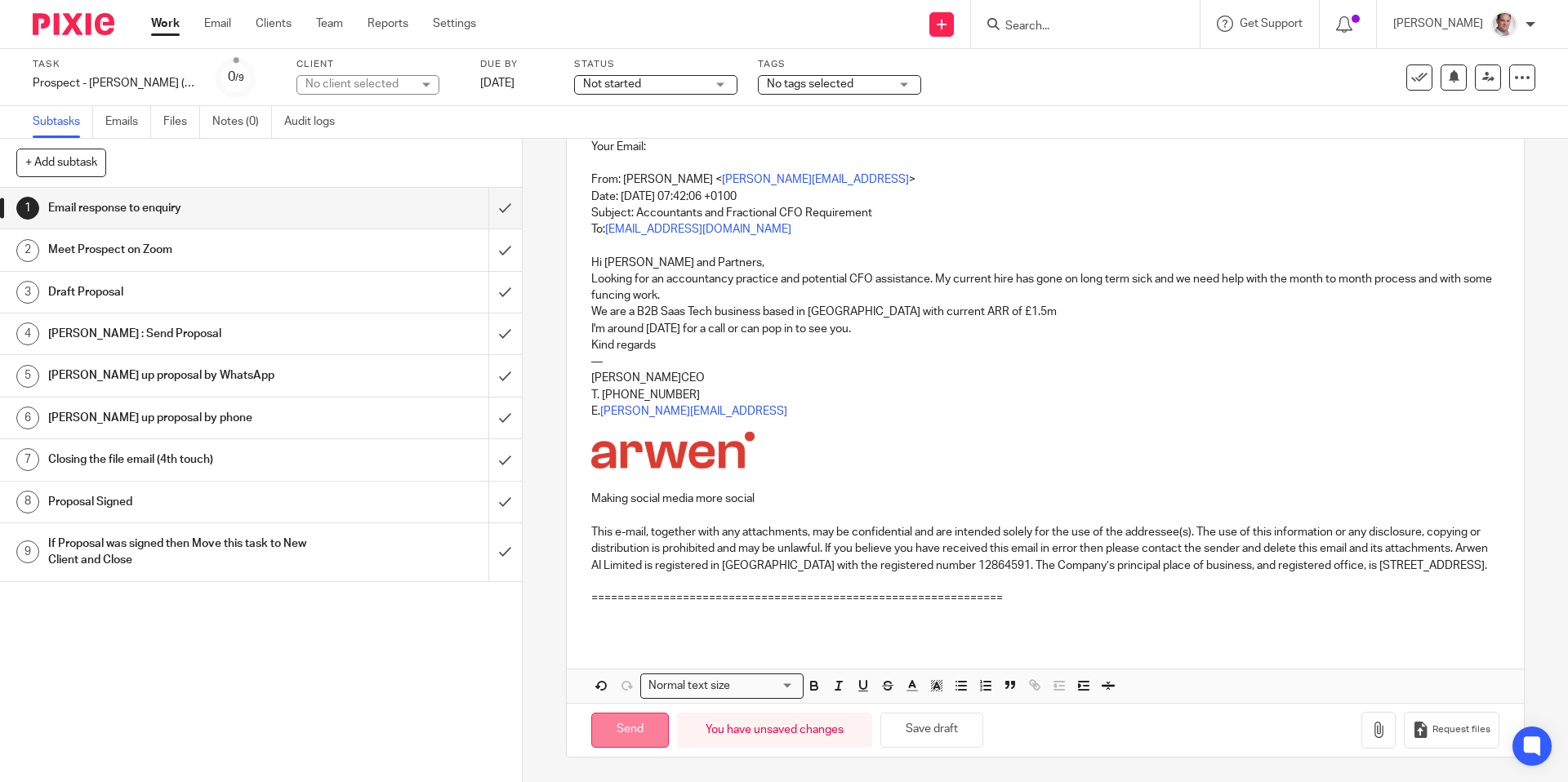
click at [621, 734] on input "Send" at bounding box center [630, 730] width 77 height 35
type input "Sent"
